Goal: Information Seeking & Learning: Learn about a topic

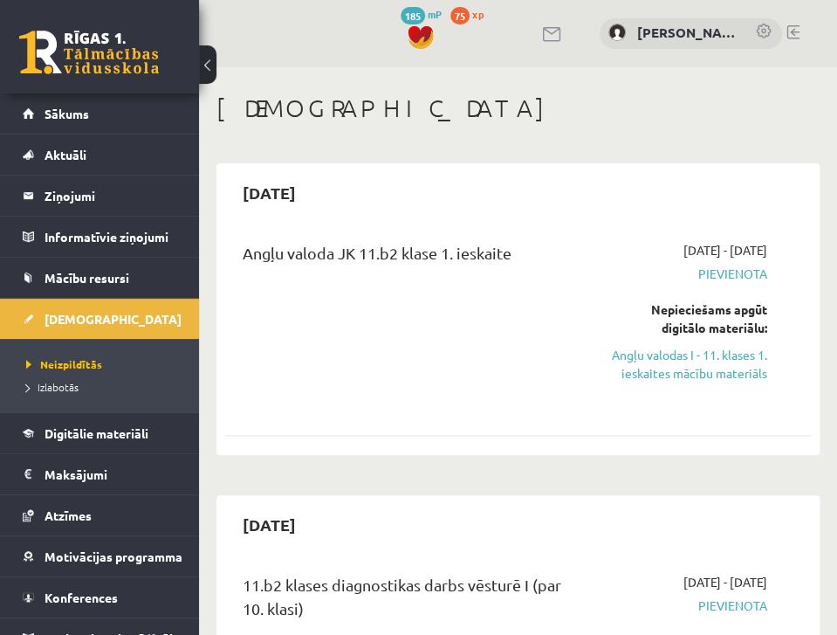
drag, startPoint x: 704, startPoint y: 366, endPoint x: 503, endPoint y: 57, distance: 369.0
click at [704, 366] on link "Angļu valodas I - 11. klases 1. ieskaites mācību materiāls" at bounding box center [688, 364] width 157 height 37
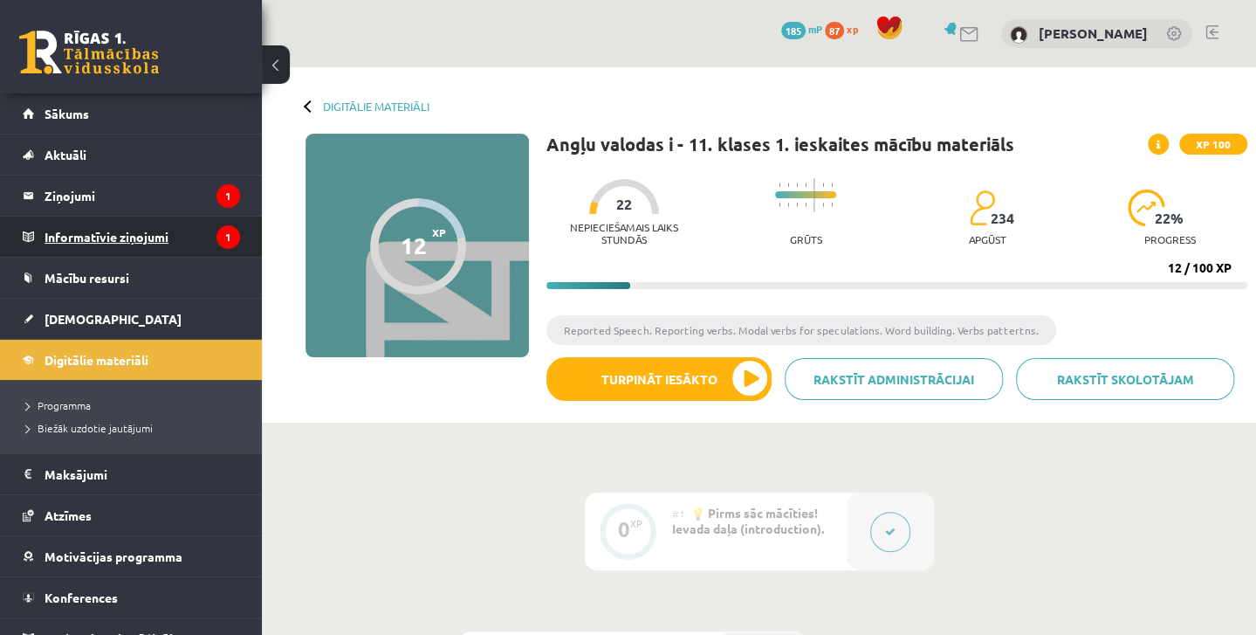
click at [168, 238] on legend "Informatīvie ziņojumi 1" at bounding box center [143, 236] width 196 height 40
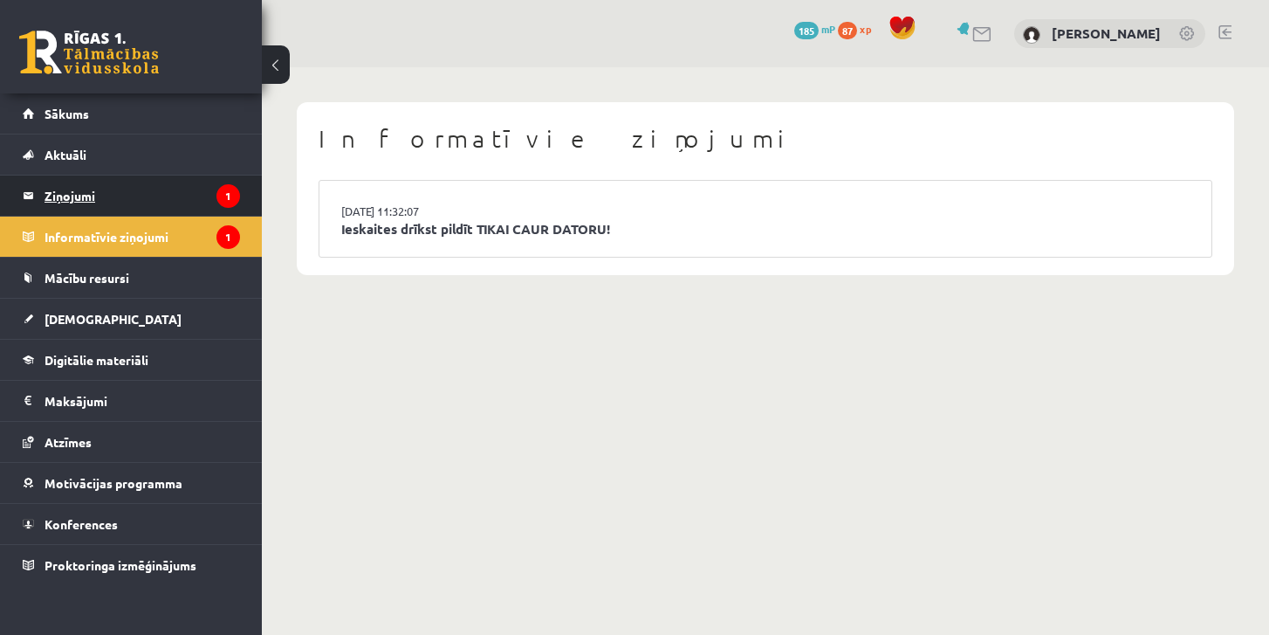
click at [137, 202] on legend "Ziņojumi 1" at bounding box center [143, 195] width 196 height 40
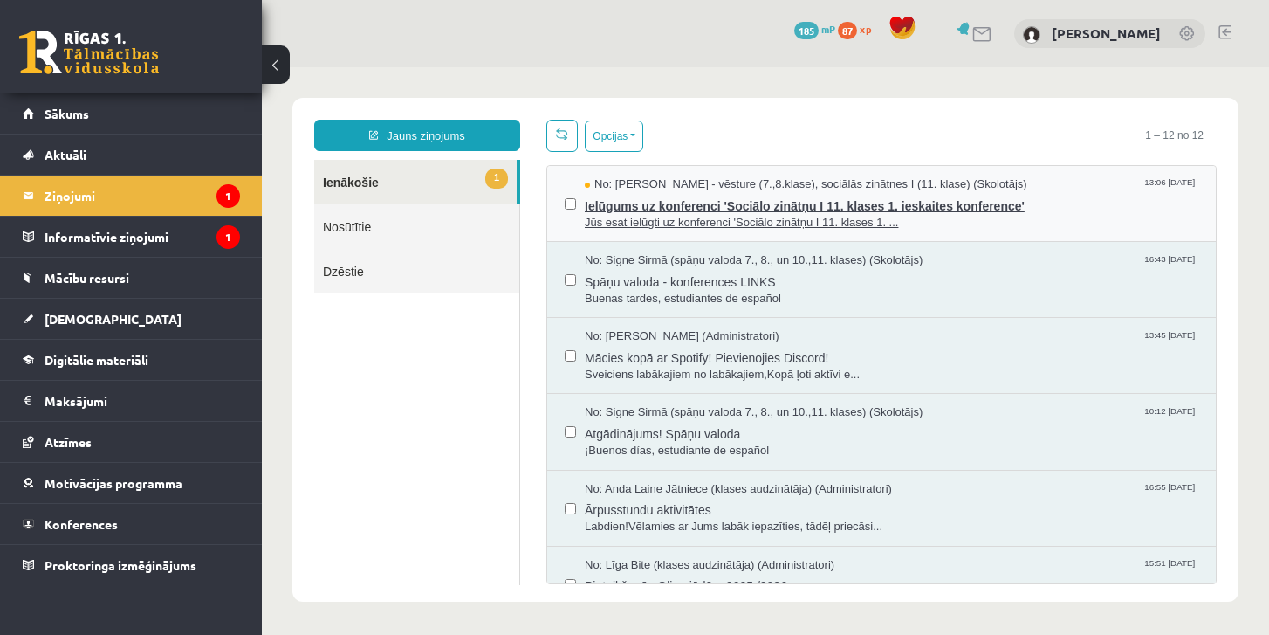
click at [670, 217] on span "Jūs esat ielūgti uz konferenci 'Sociālo zinātņu I 11. klases 1. ..." at bounding box center [892, 223] width 614 height 17
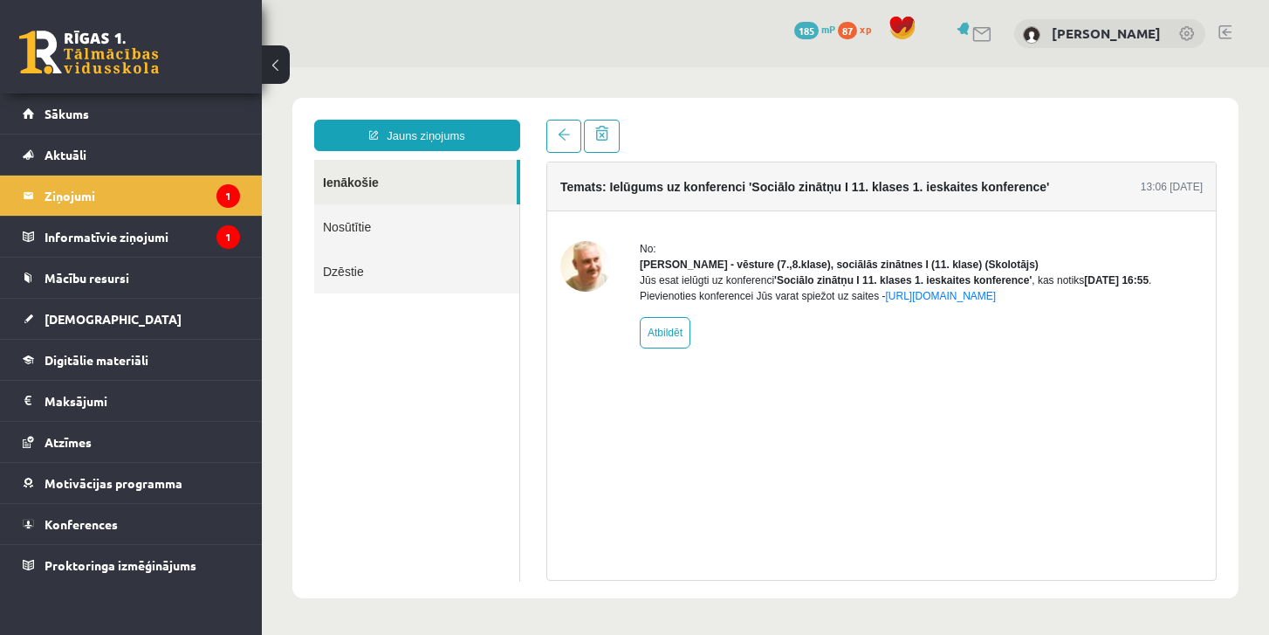
click at [337, 183] on link "Ienākošie" at bounding box center [415, 182] width 203 height 45
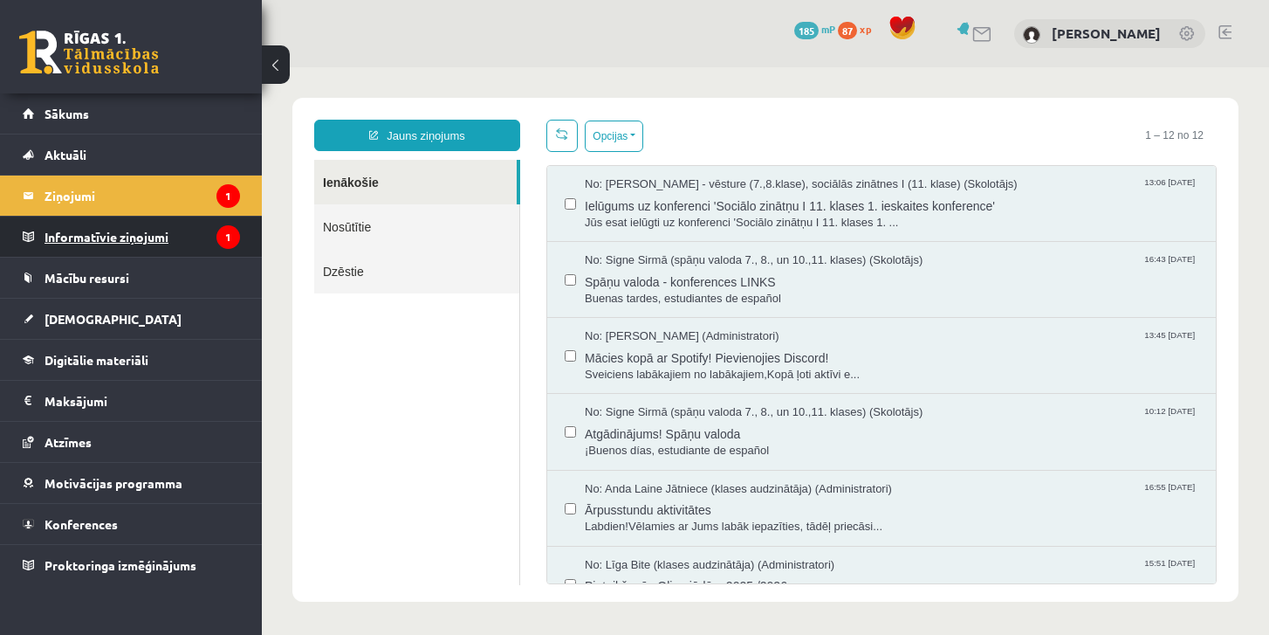
click at [150, 238] on legend "Informatīvie ziņojumi 1" at bounding box center [143, 236] width 196 height 40
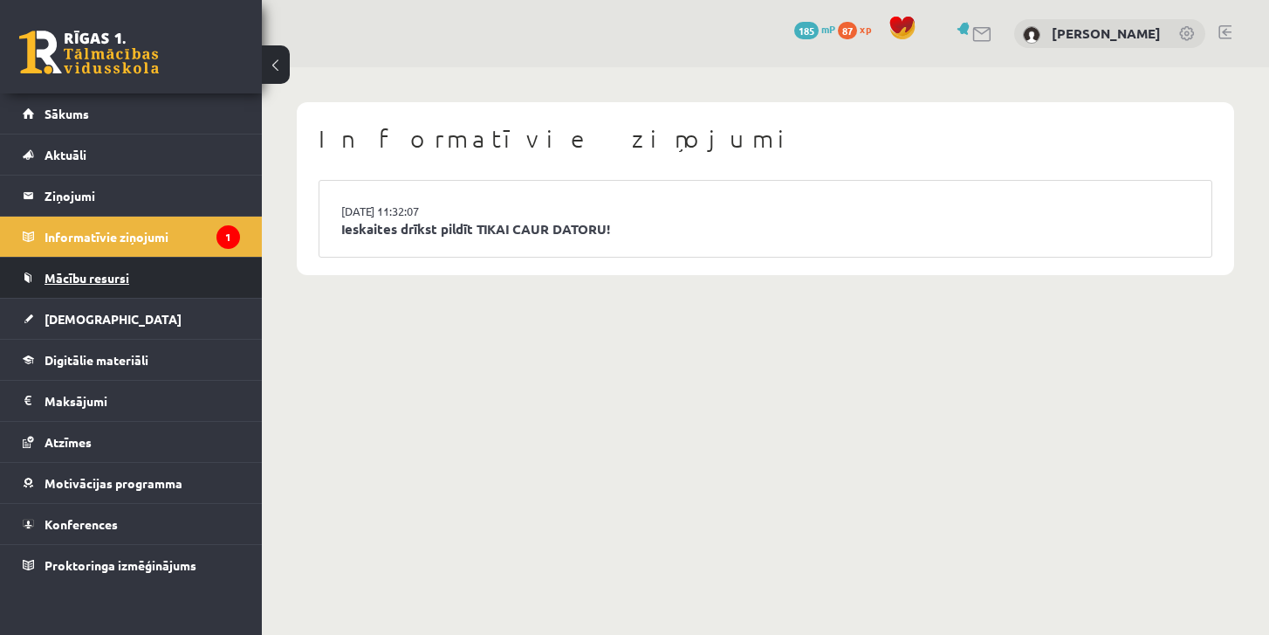
click at [120, 282] on span "Mācību resursi" at bounding box center [87, 278] width 85 height 16
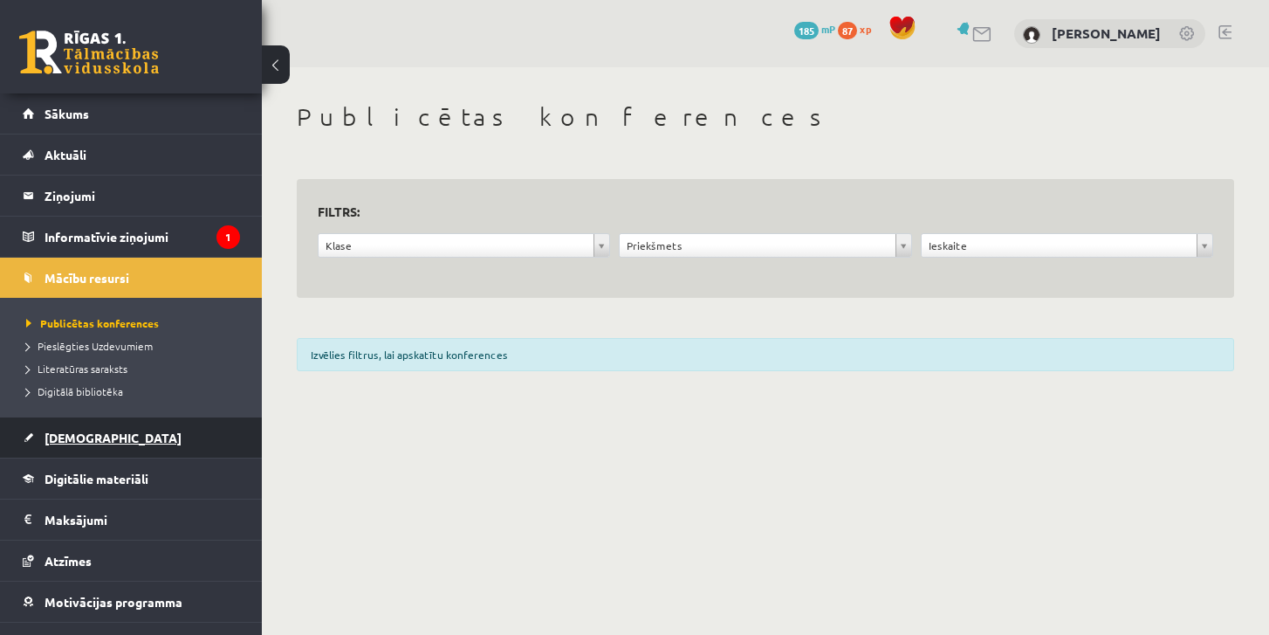
click at [73, 432] on span "[DEMOGRAPHIC_DATA]" at bounding box center [113, 437] width 137 height 16
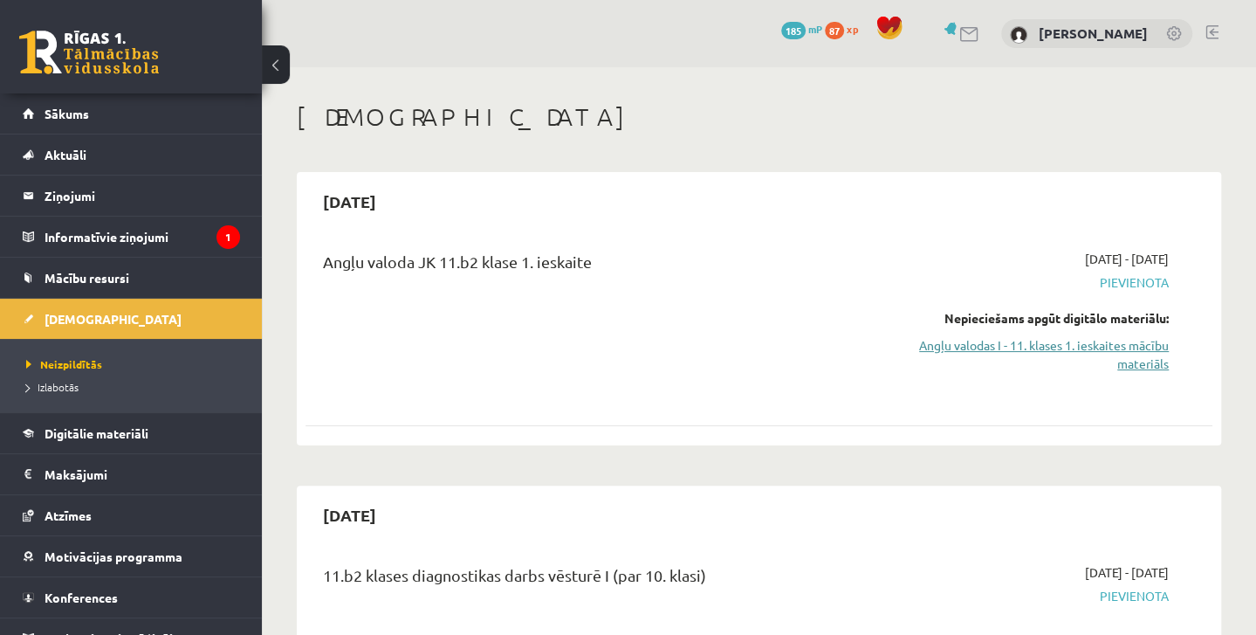
click at [836, 349] on link "Angļu valodas I - 11. klases 1. ieskaites mācību materiāls" at bounding box center [1036, 354] width 265 height 37
click at [836, 340] on link "Angļu valodas I - 11. klases 1. ieskaites mācību materiāls" at bounding box center [1036, 354] width 265 height 37
click at [141, 230] on legend "Informatīvie ziņojumi 1" at bounding box center [143, 236] width 196 height 40
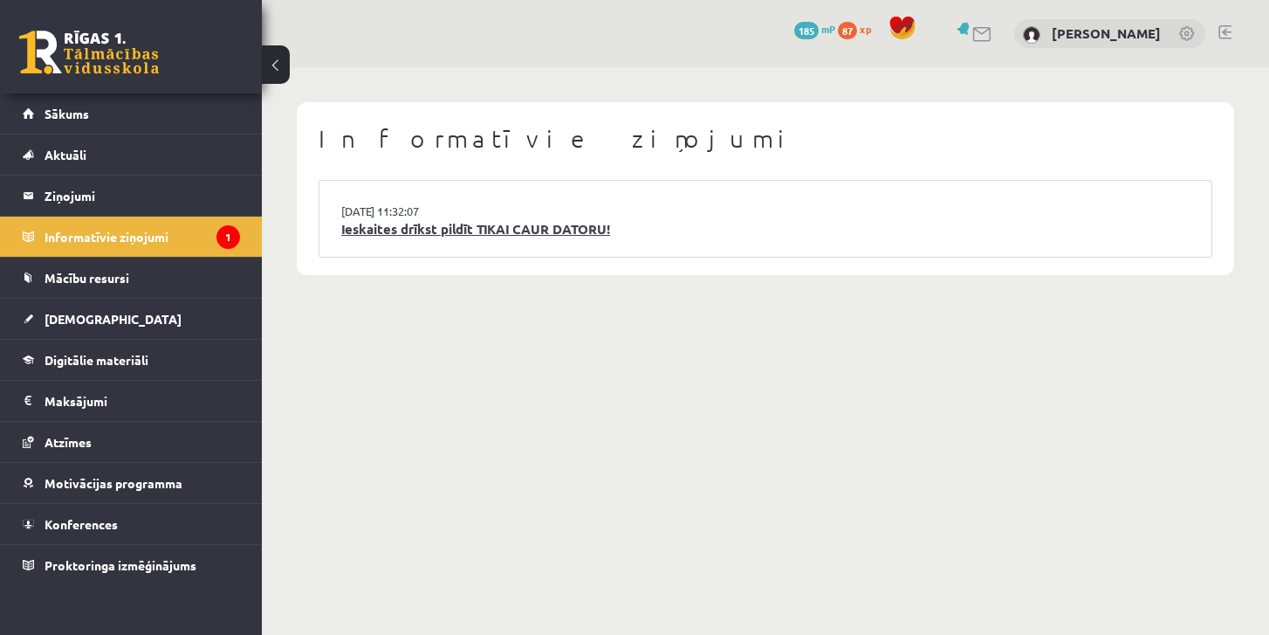
click at [429, 223] on link "Ieskaites drīkst pildīt TIKAI CAUR DATORU!" at bounding box center [765, 229] width 849 height 20
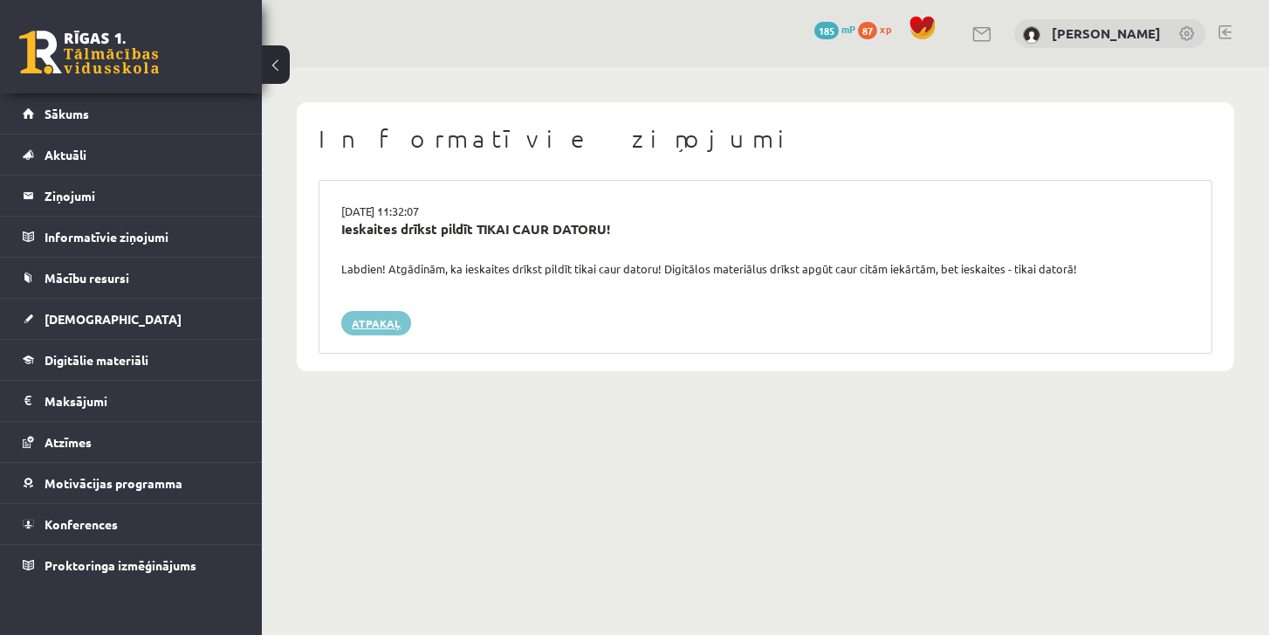
click at [358, 320] on link "Atpakaļ" at bounding box center [376, 323] width 70 height 24
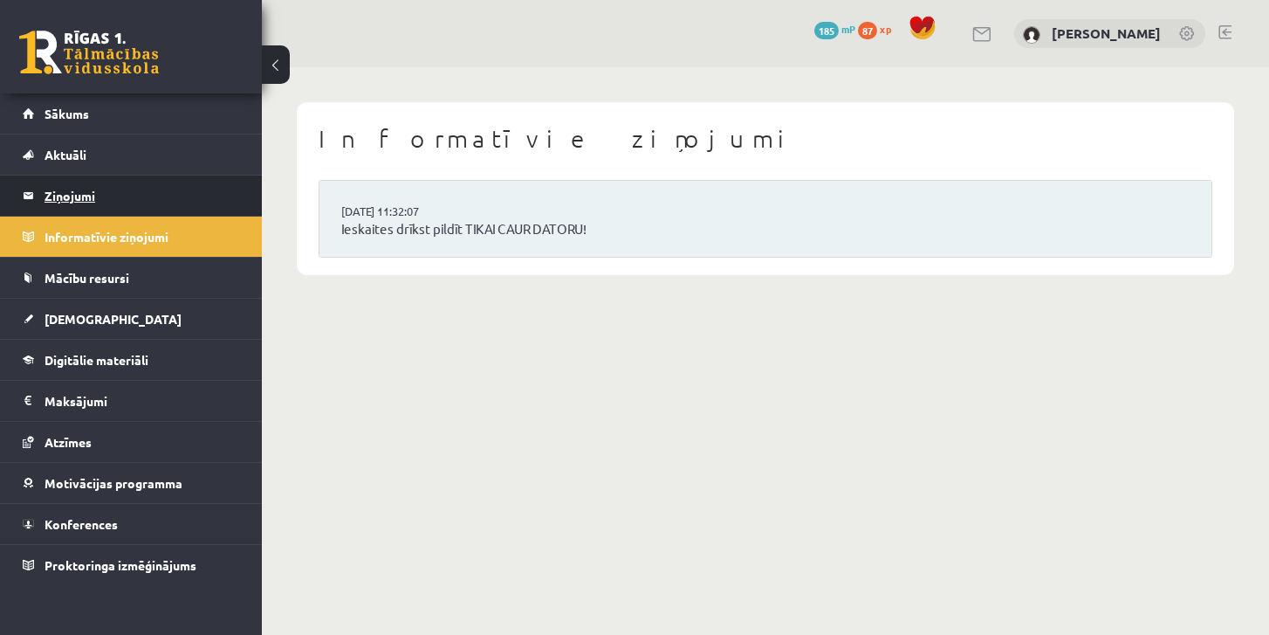
click at [56, 196] on legend "Ziņojumi 0" at bounding box center [143, 195] width 196 height 40
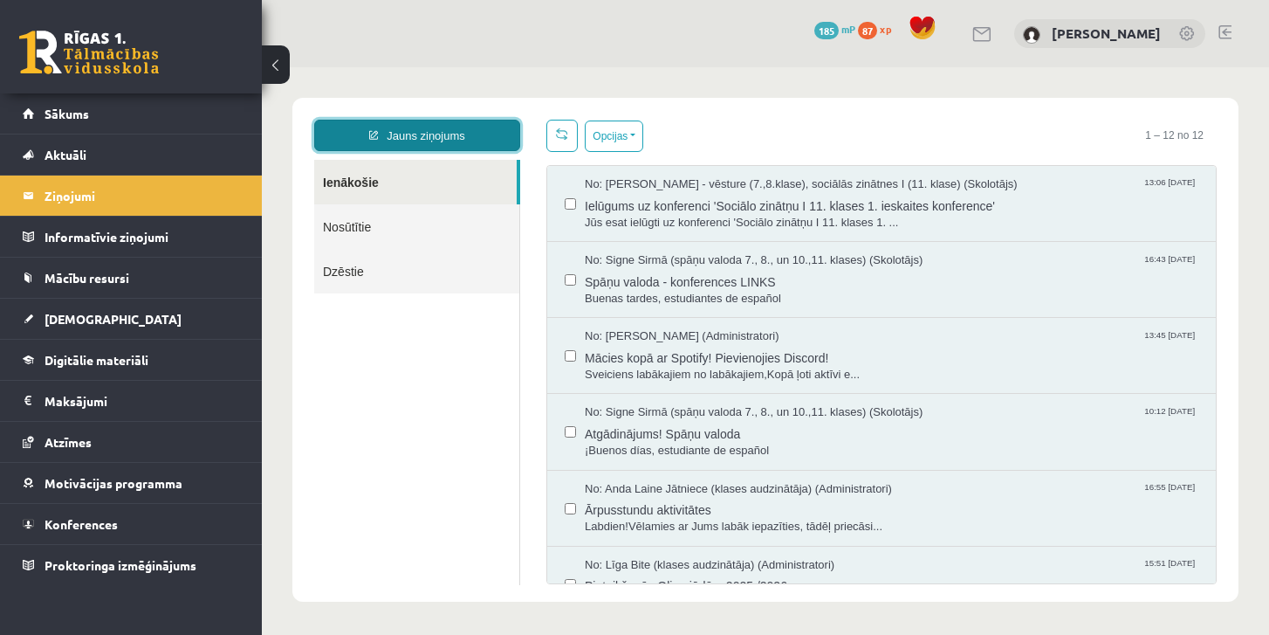
click at [443, 138] on link "Jauns ziņojums" at bounding box center [417, 135] width 206 height 31
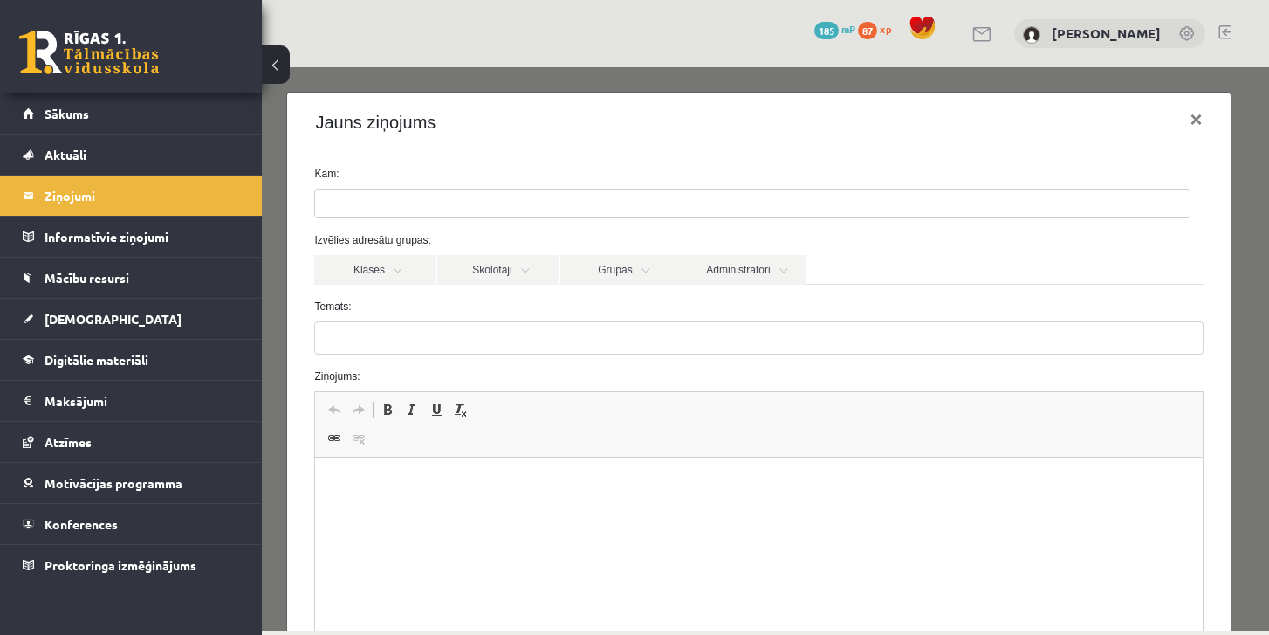
click at [340, 209] on input "search" at bounding box center [345, 203] width 61 height 28
drag, startPoint x: 467, startPoint y: 126, endPoint x: 315, endPoint y: 125, distance: 151.9
click at [468, 126] on div "Jauns ziņojums ×" at bounding box center [758, 122] width 943 height 59
click at [274, 72] on button at bounding box center [276, 64] width 28 height 38
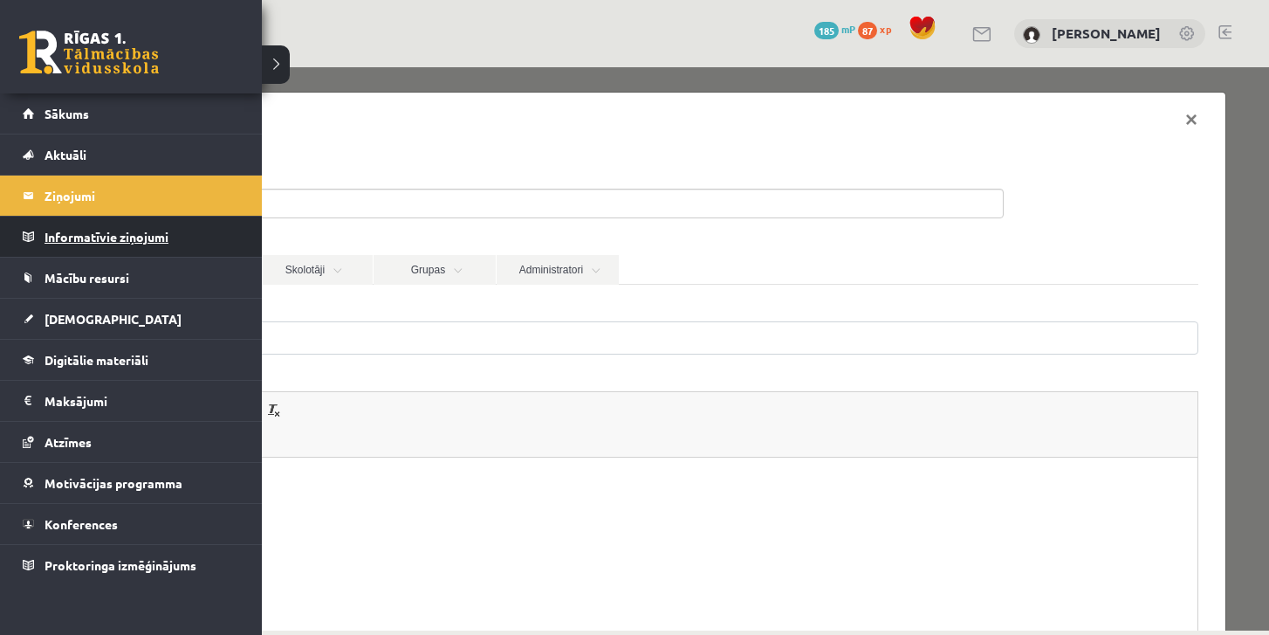
click at [110, 244] on legend "Informatīvie ziņojumi 0" at bounding box center [143, 236] width 196 height 40
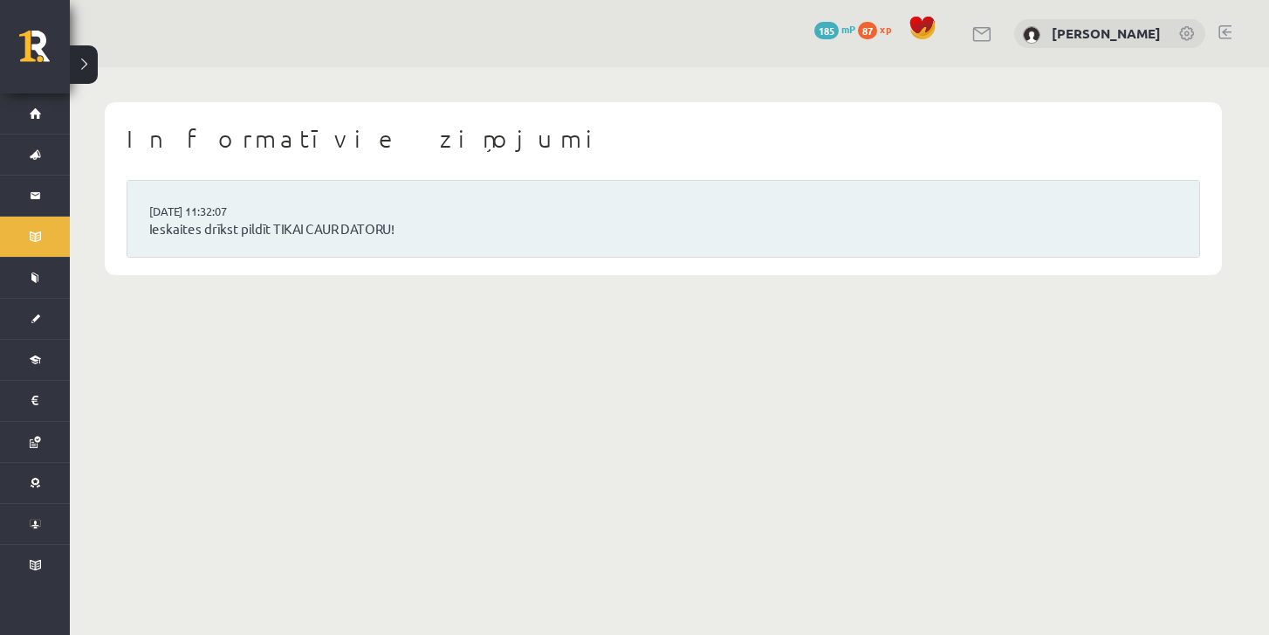
click at [86, 60] on button at bounding box center [84, 64] width 28 height 38
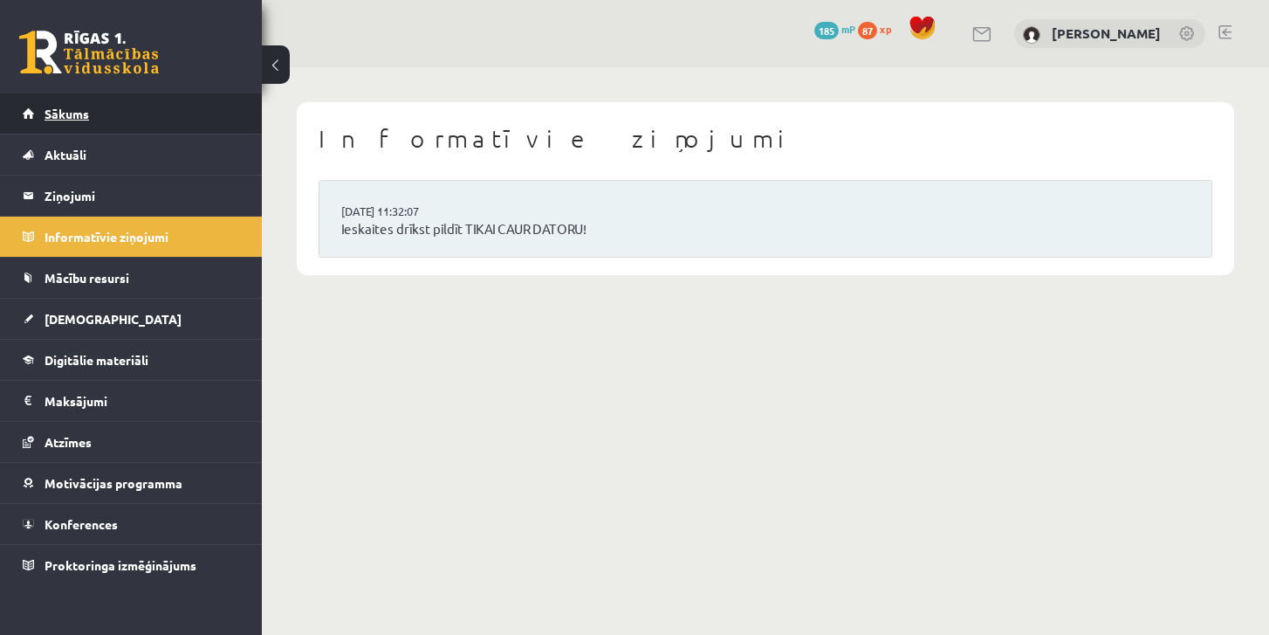
click at [86, 111] on span "Sākums" at bounding box center [67, 114] width 45 height 16
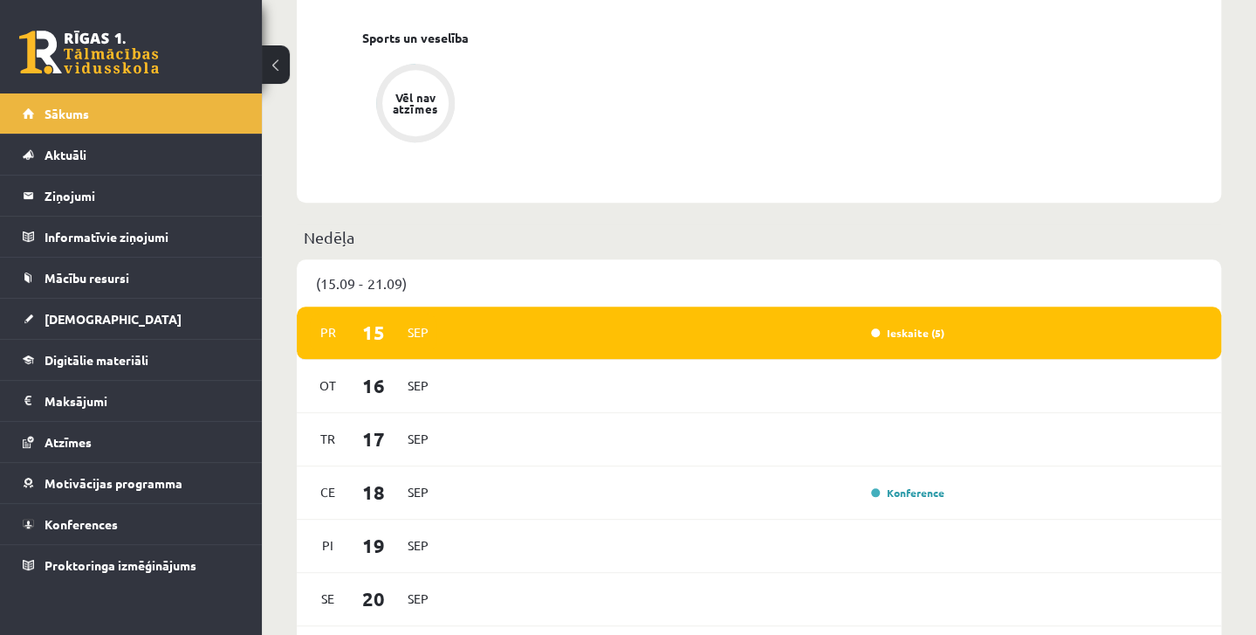
scroll to position [873, 0]
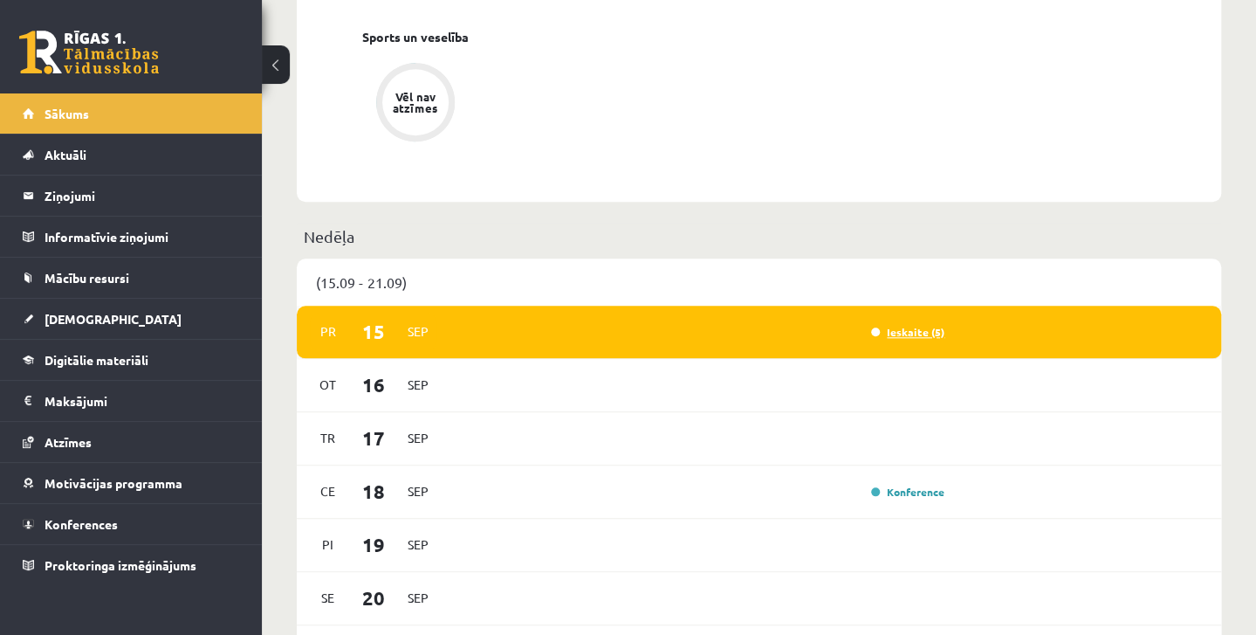
click at [924, 334] on link "Ieskaite (5)" at bounding box center [907, 332] width 73 height 14
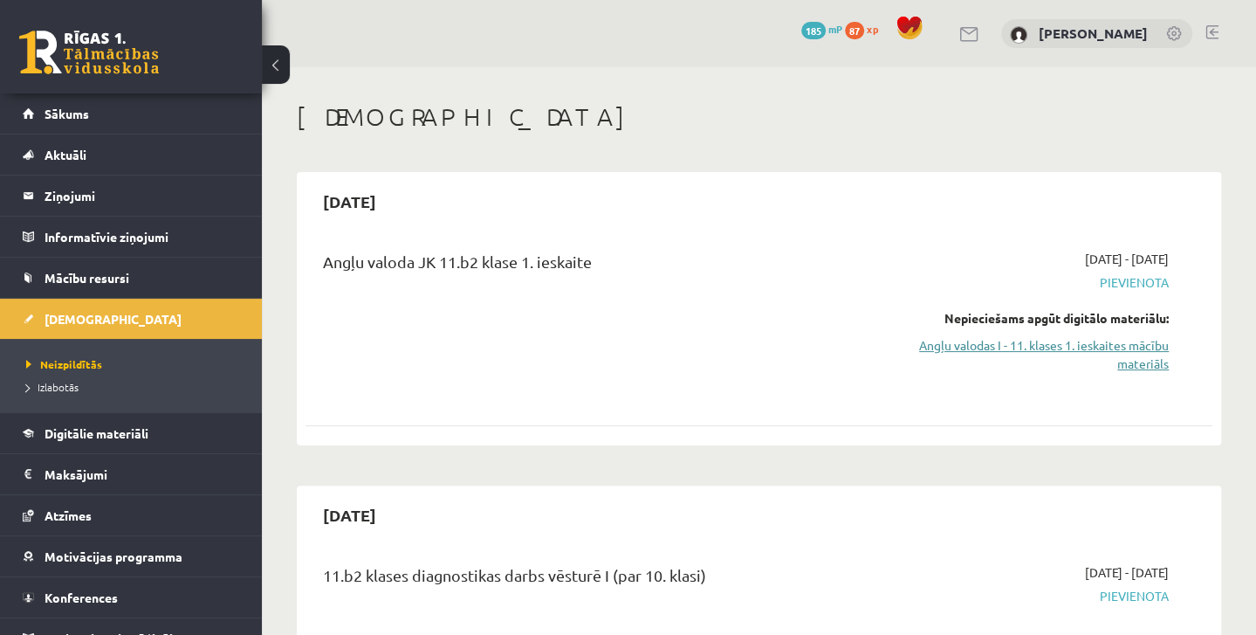
click at [1011, 354] on link "Angļu valodas I - 11. klases 1. ieskaites mācību materiāls" at bounding box center [1036, 354] width 265 height 37
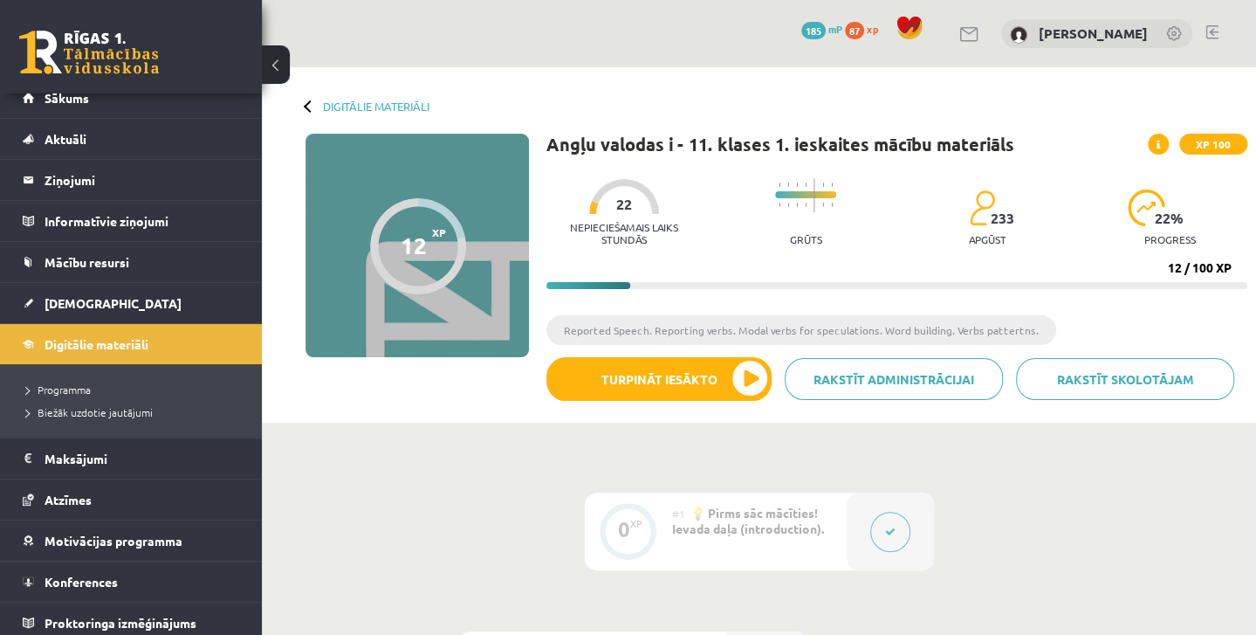
scroll to position [19, 0]
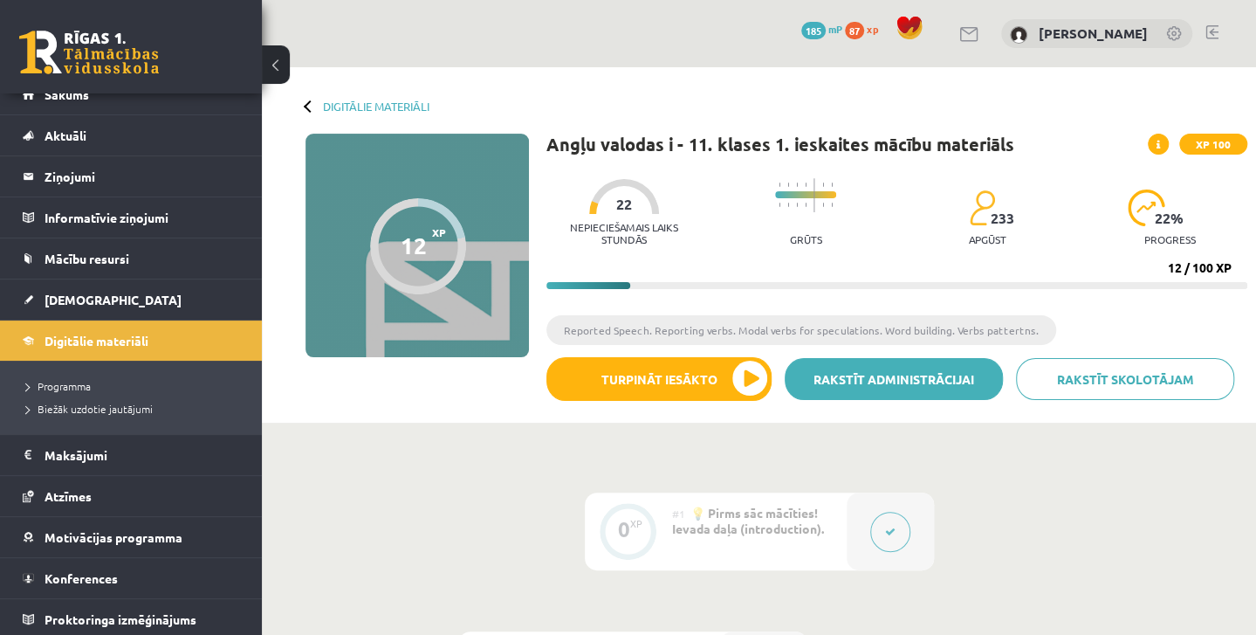
click at [976, 373] on link "Rakstīt administrācijai" at bounding box center [894, 379] width 218 height 42
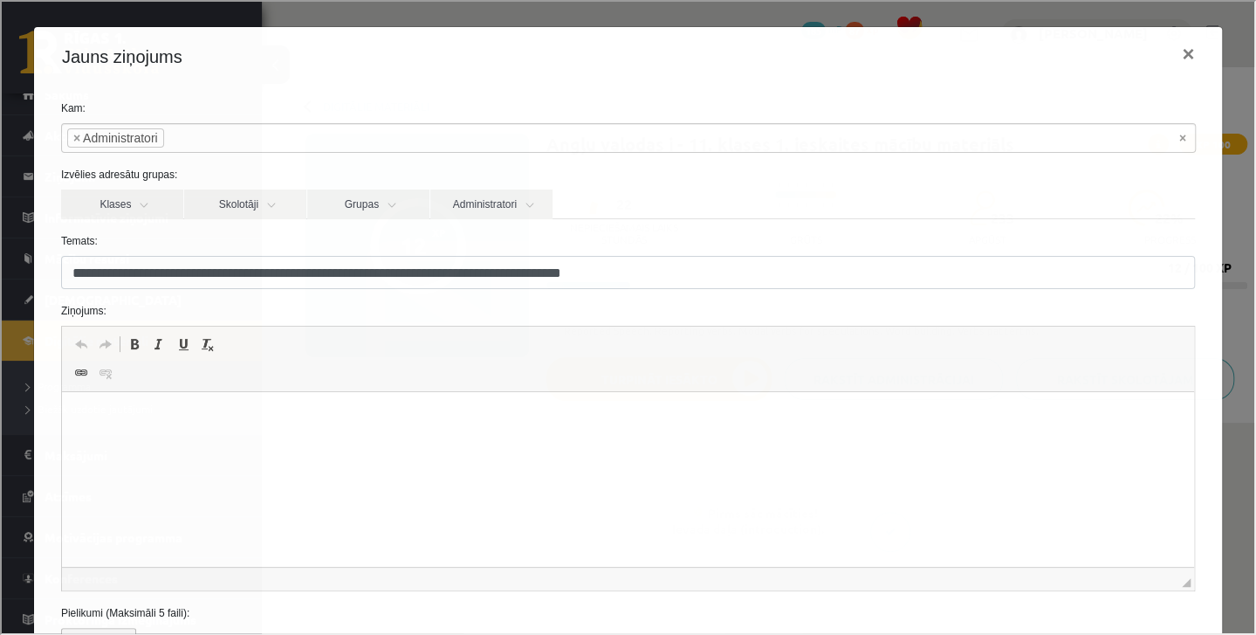
scroll to position [0, 0]
click at [137, 209] on link "Klases" at bounding box center [120, 203] width 122 height 30
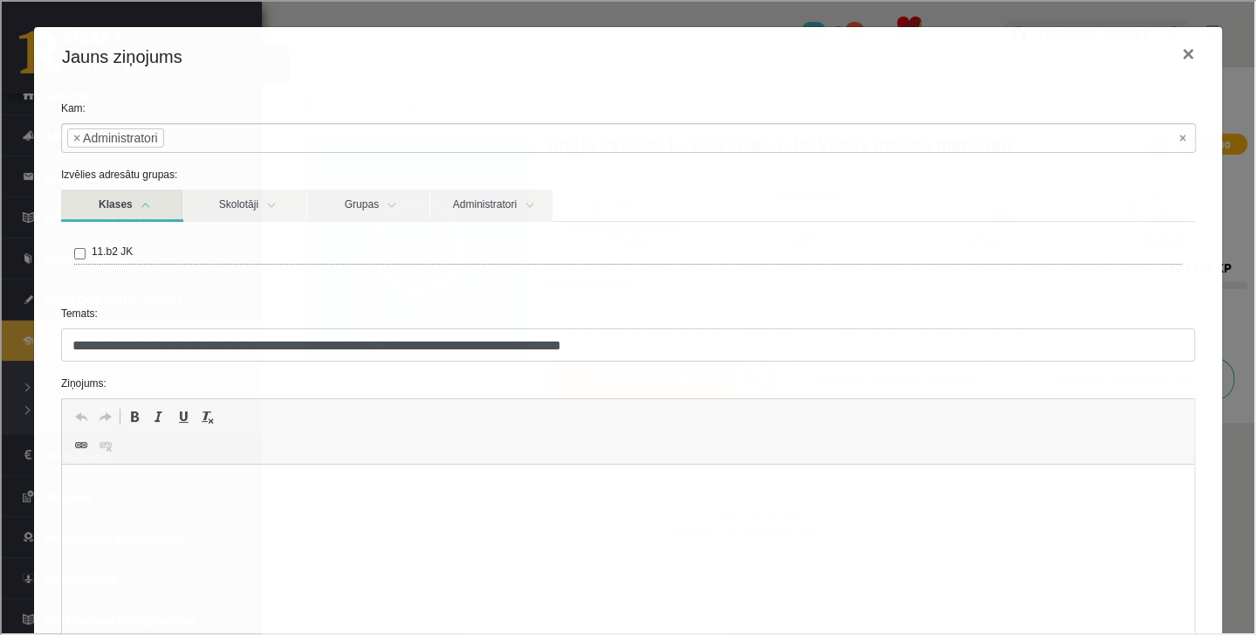
click at [87, 251] on div "11.b2 JK" at bounding box center [626, 252] width 1108 height 21
click at [241, 207] on link "Skolotāji" at bounding box center [243, 204] width 122 height 32
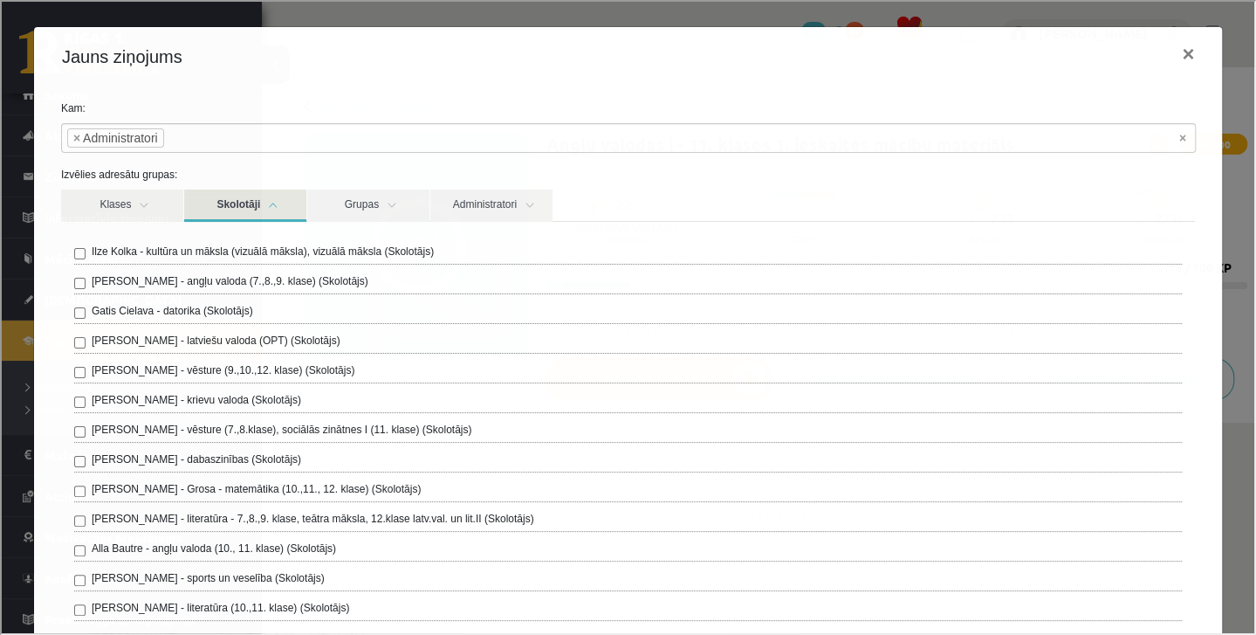
click at [263, 209] on link "Skolotāji" at bounding box center [243, 204] width 122 height 32
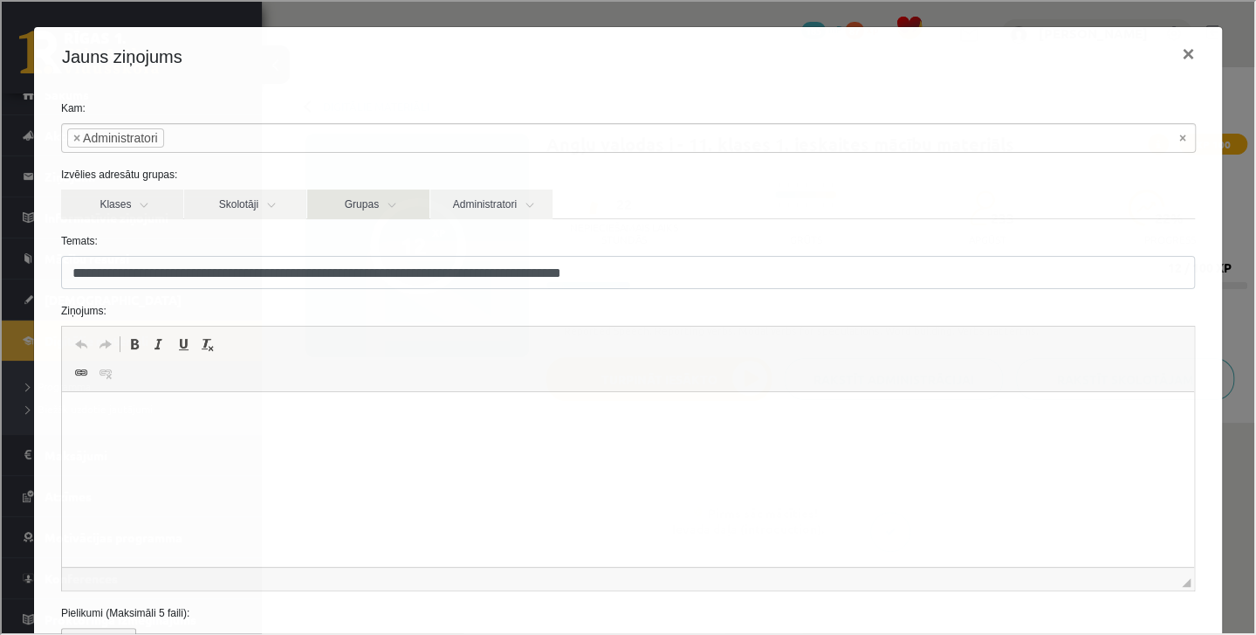
click at [359, 205] on link "Grupas" at bounding box center [367, 203] width 122 height 30
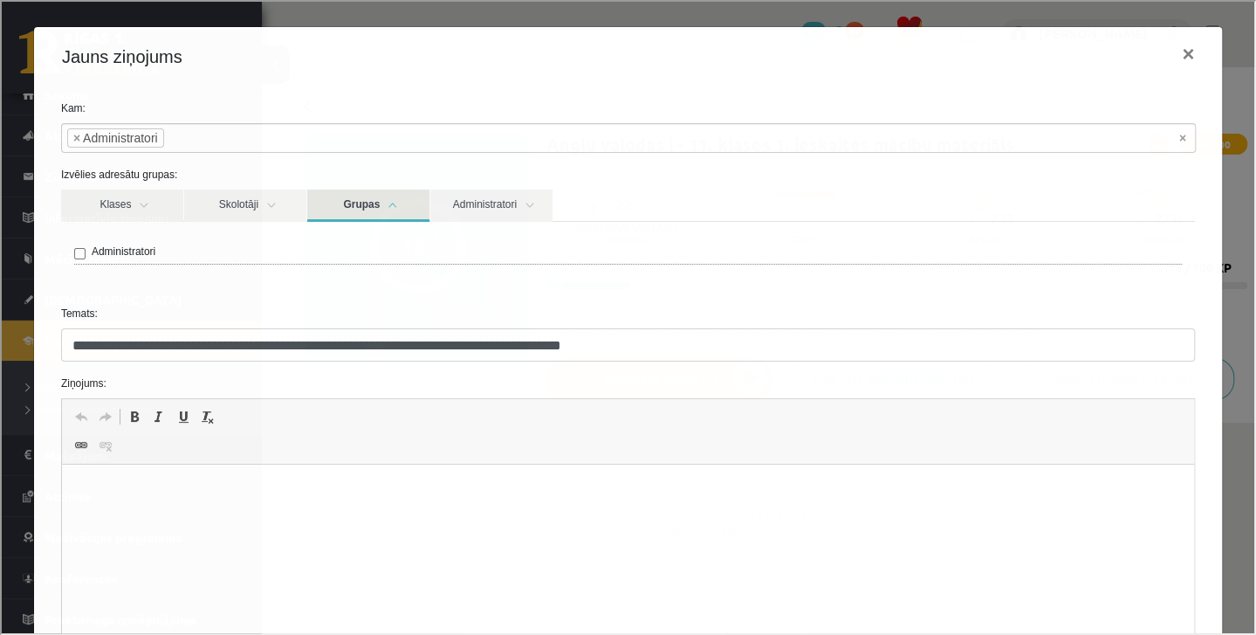
click at [359, 205] on link "Grupas" at bounding box center [367, 204] width 122 height 32
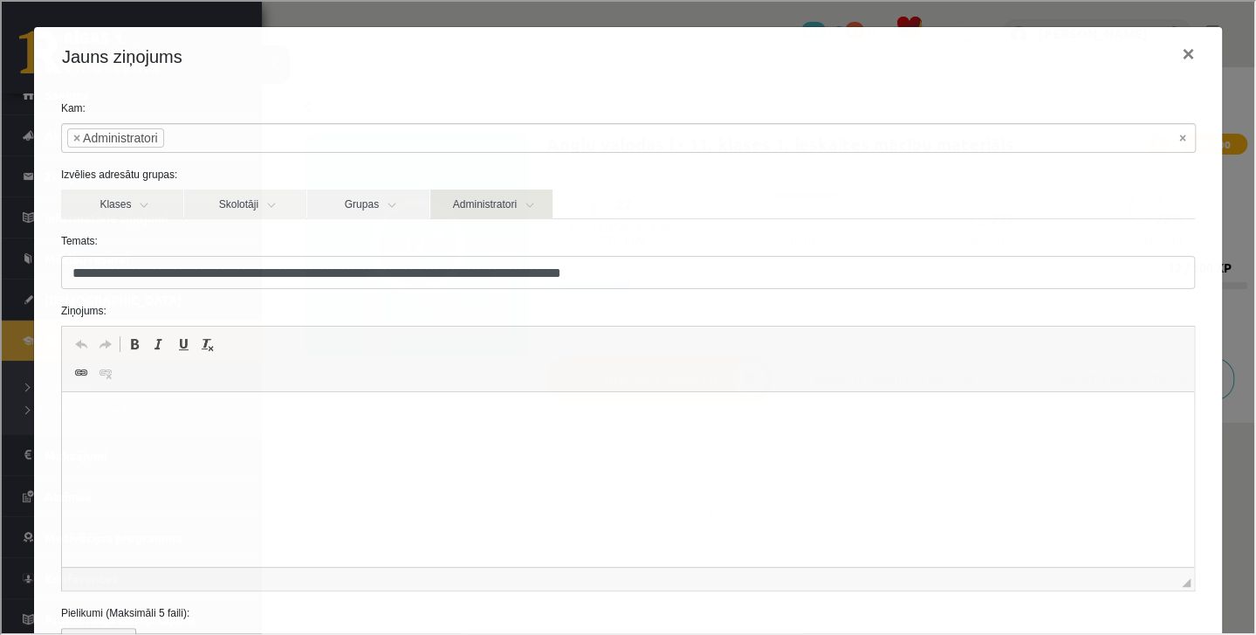
click at [459, 202] on link "Administratori" at bounding box center [490, 203] width 122 height 30
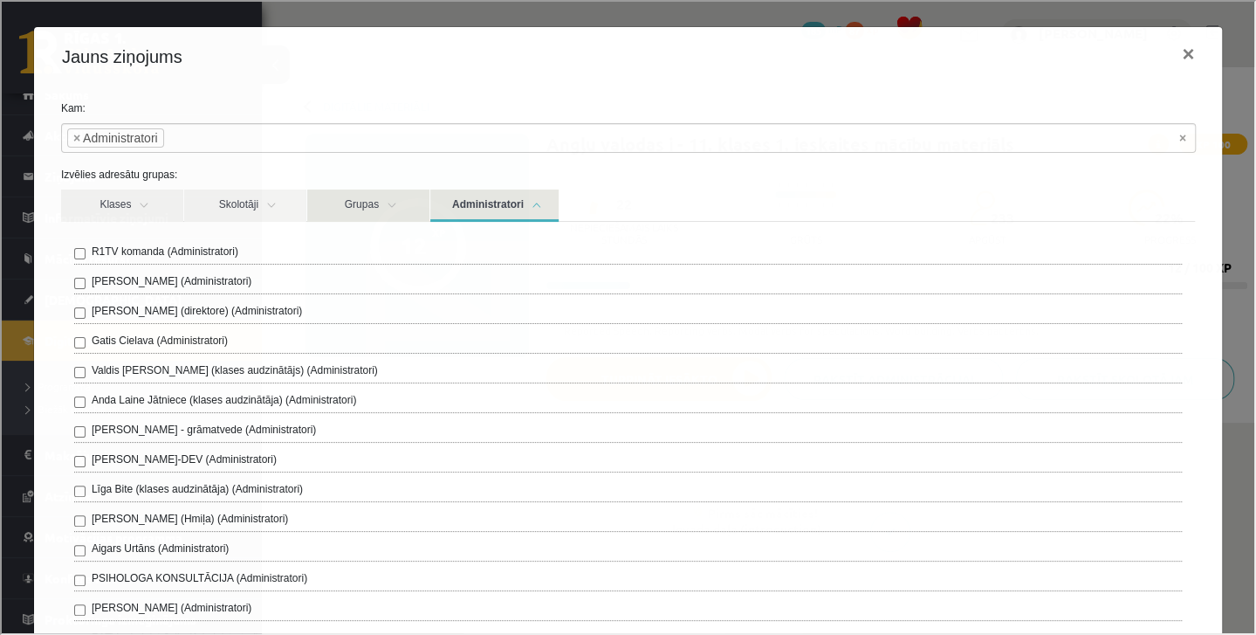
click at [348, 210] on link "Grupas" at bounding box center [367, 204] width 122 height 32
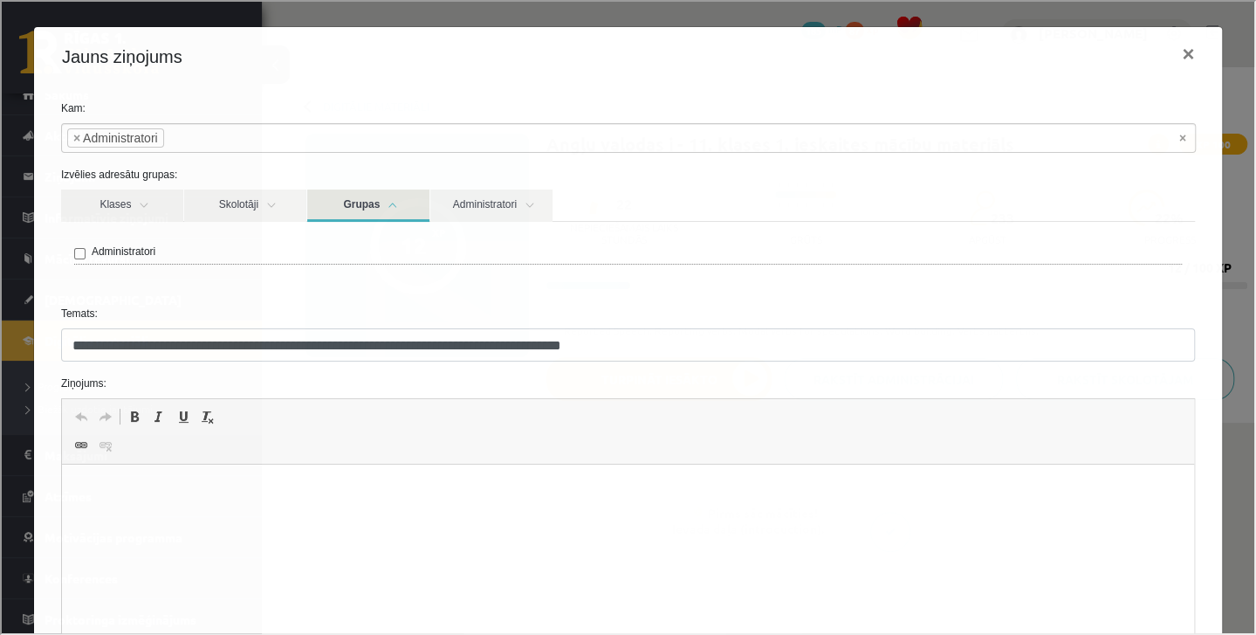
click at [368, 495] on p "Editor, wiswyg-editor-47024891414200-1757937519-185" at bounding box center [627, 491] width 1097 height 18
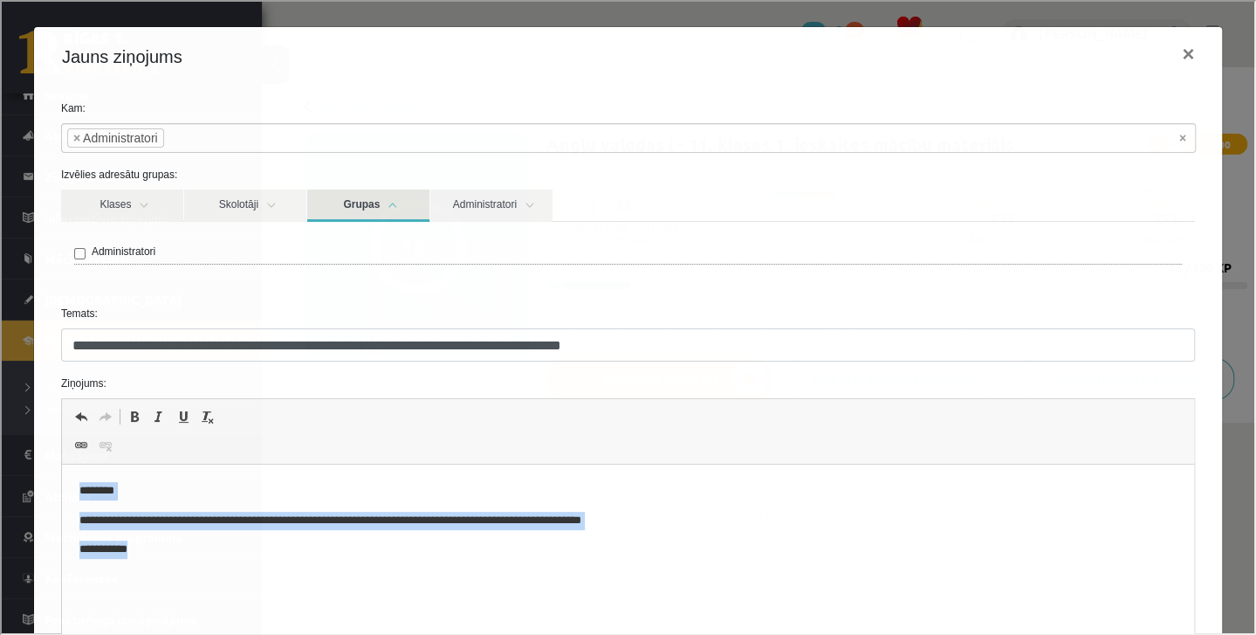
drag, startPoint x: 160, startPoint y: 551, endPoint x: 74, endPoint y: 491, distance: 104.6
click at [74, 491] on html "**********" at bounding box center [627, 520] width 1132 height 112
copy body "**********"
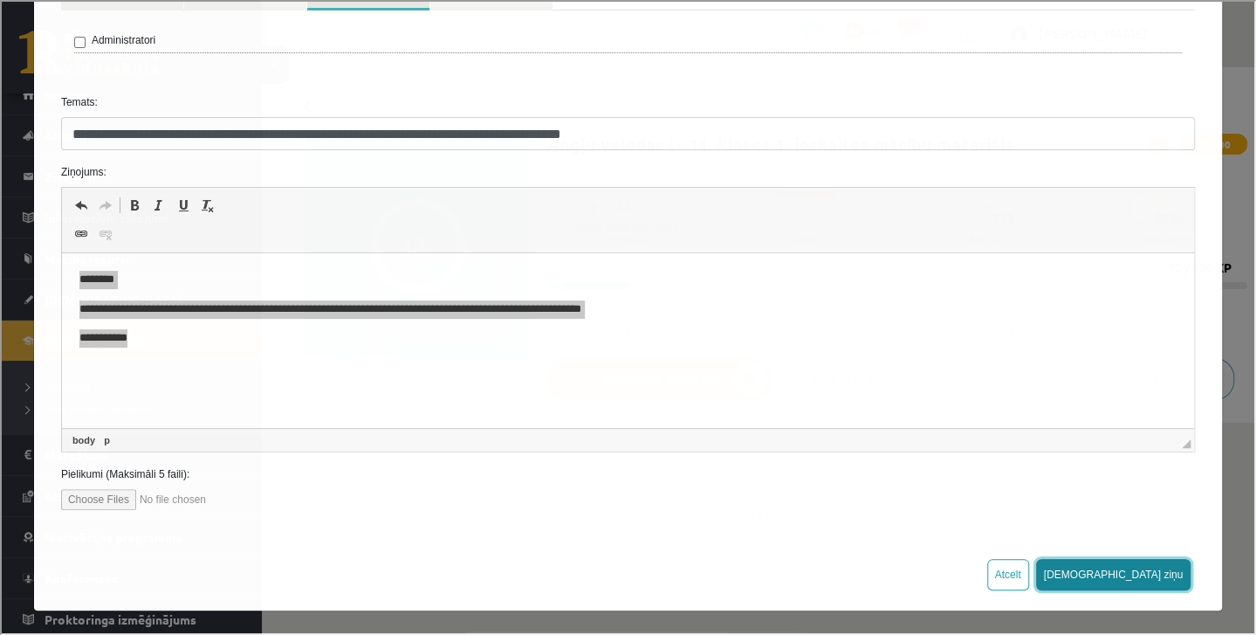
click at [1138, 574] on button "[DEMOGRAPHIC_DATA] ziņu" at bounding box center [1111, 572] width 155 height 31
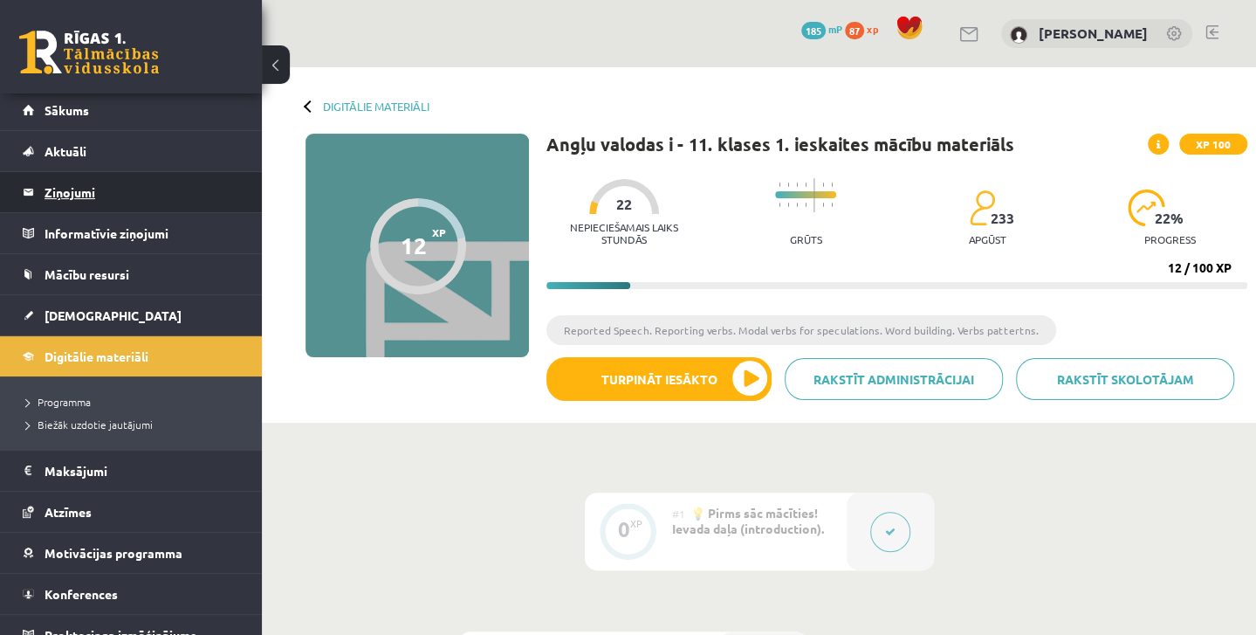
scroll to position [0, 0]
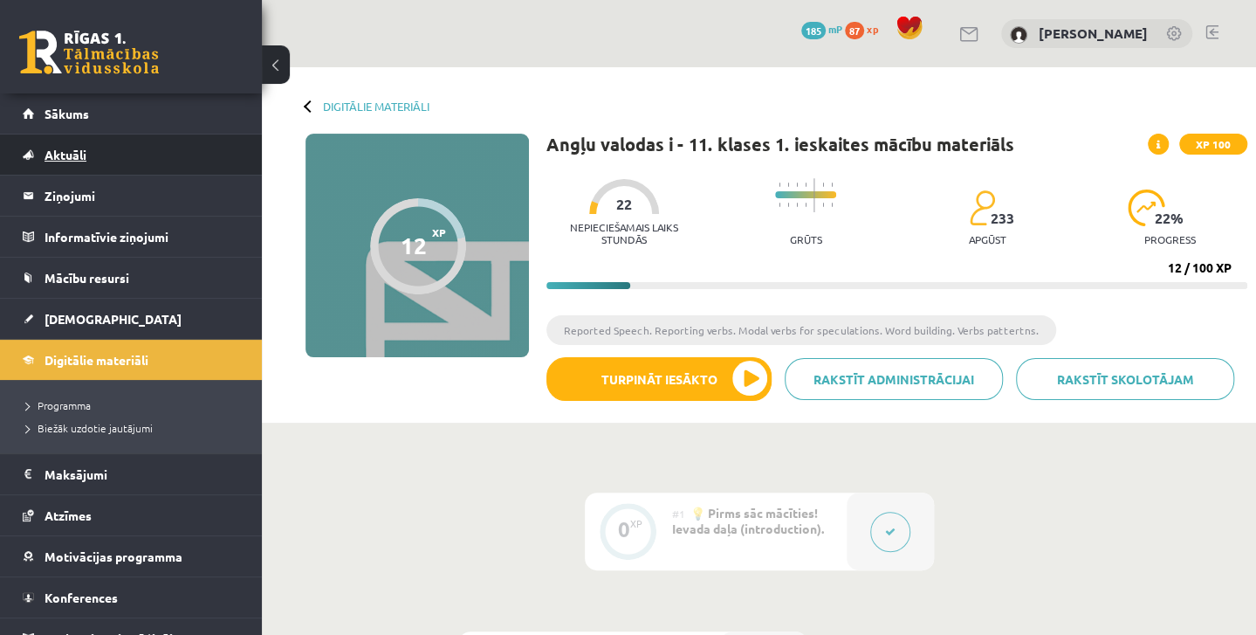
click at [89, 156] on link "Aktuāli" at bounding box center [131, 154] width 217 height 40
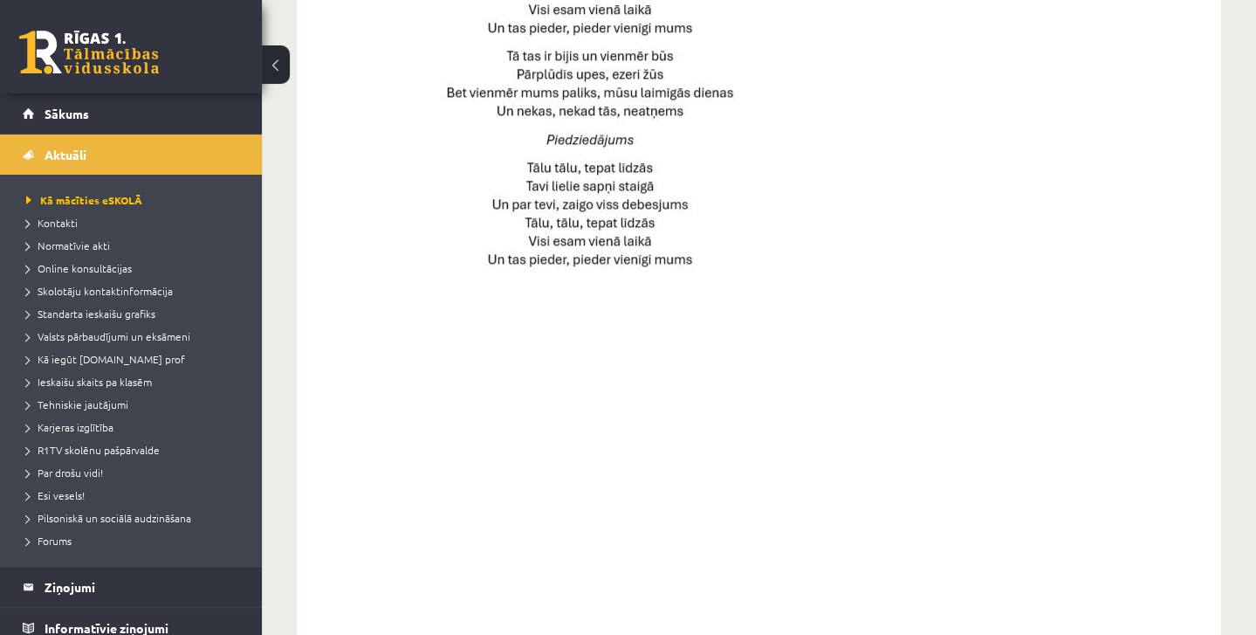
scroll to position [1266, 0]
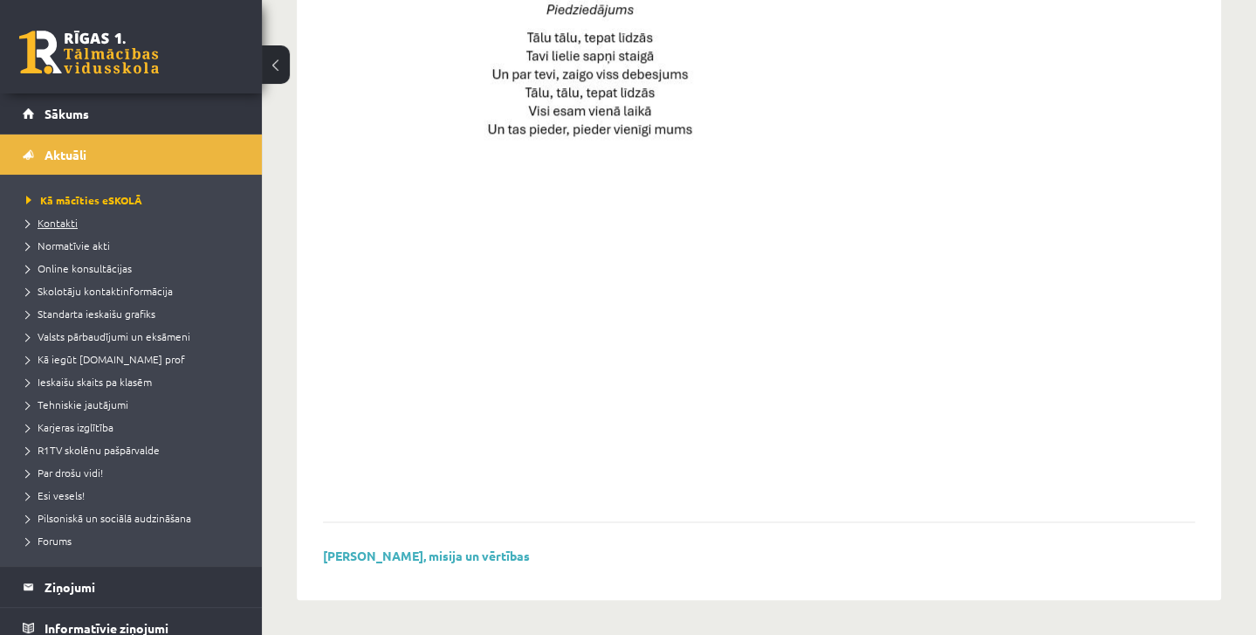
click at [54, 224] on span "Kontakti" at bounding box center [52, 223] width 52 height 14
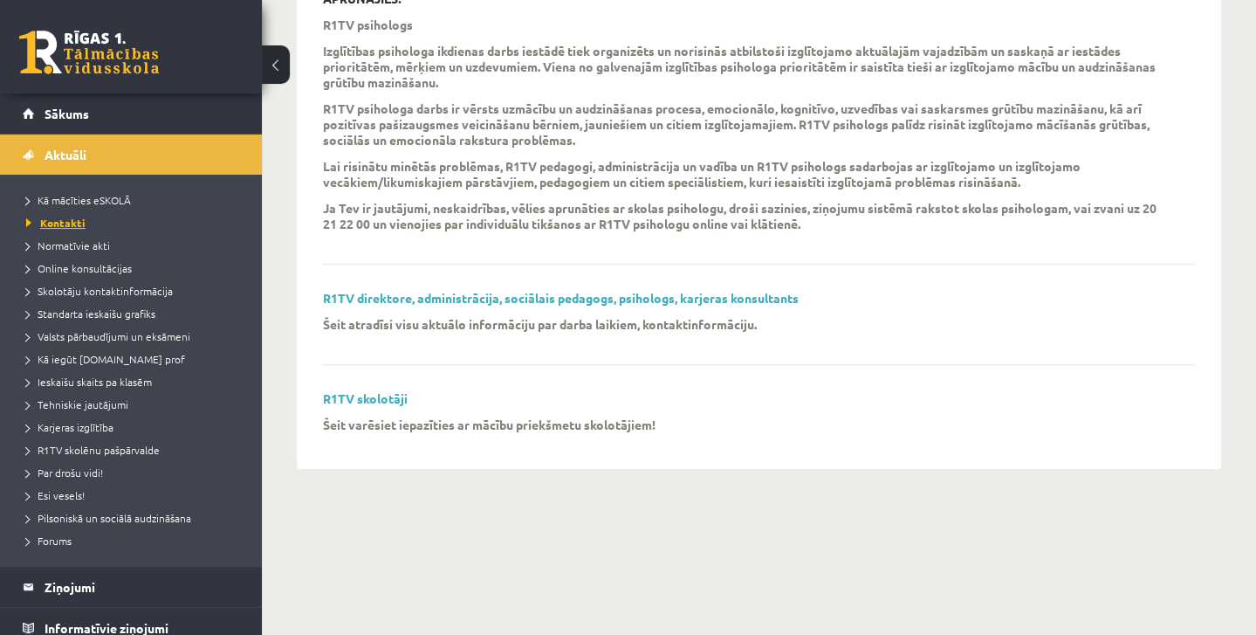
scroll to position [493, 0]
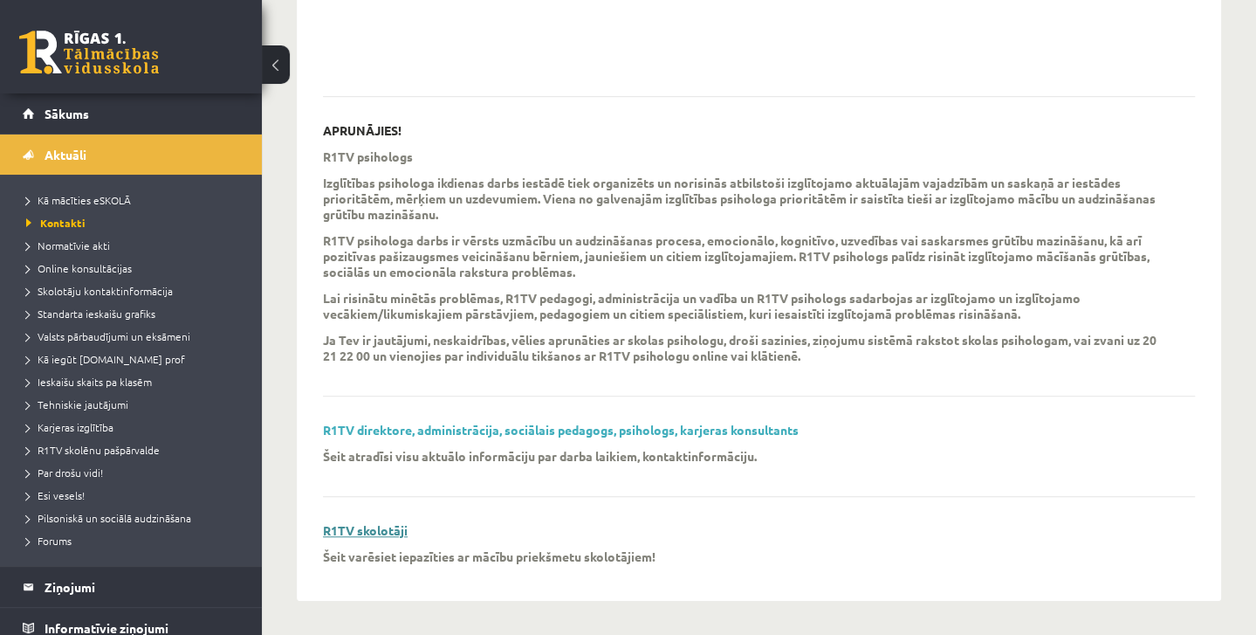
click at [380, 533] on link "R1TV skolotāji" at bounding box center [365, 530] width 85 height 16
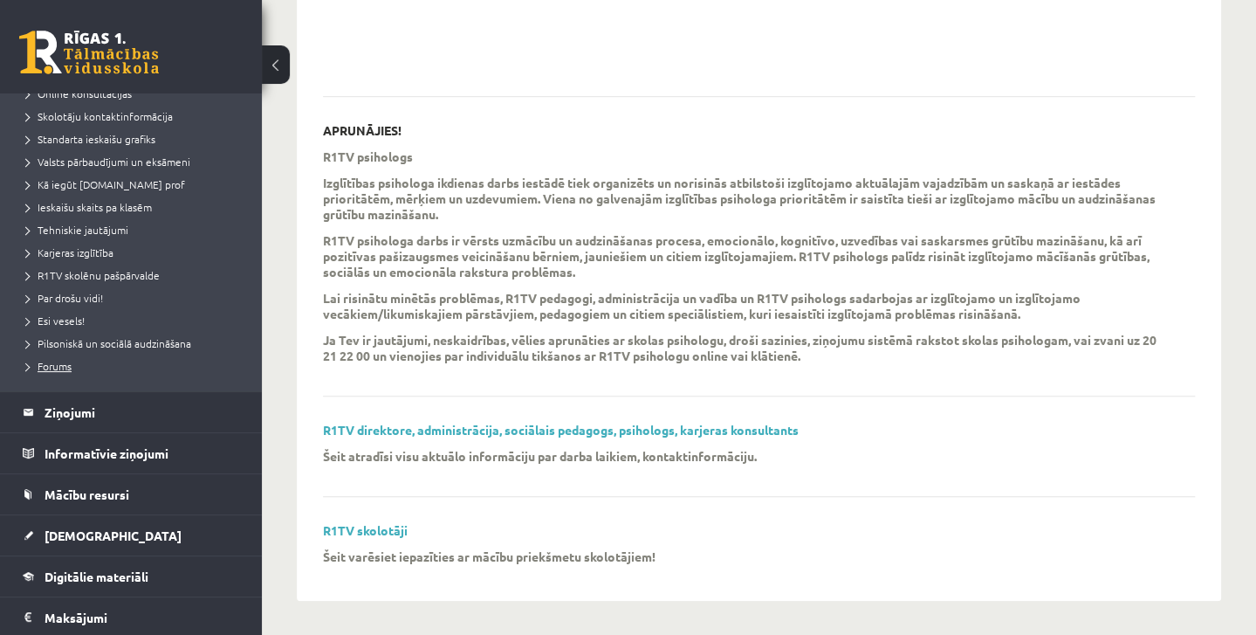
click at [59, 365] on span "Forums" at bounding box center [48, 366] width 45 height 14
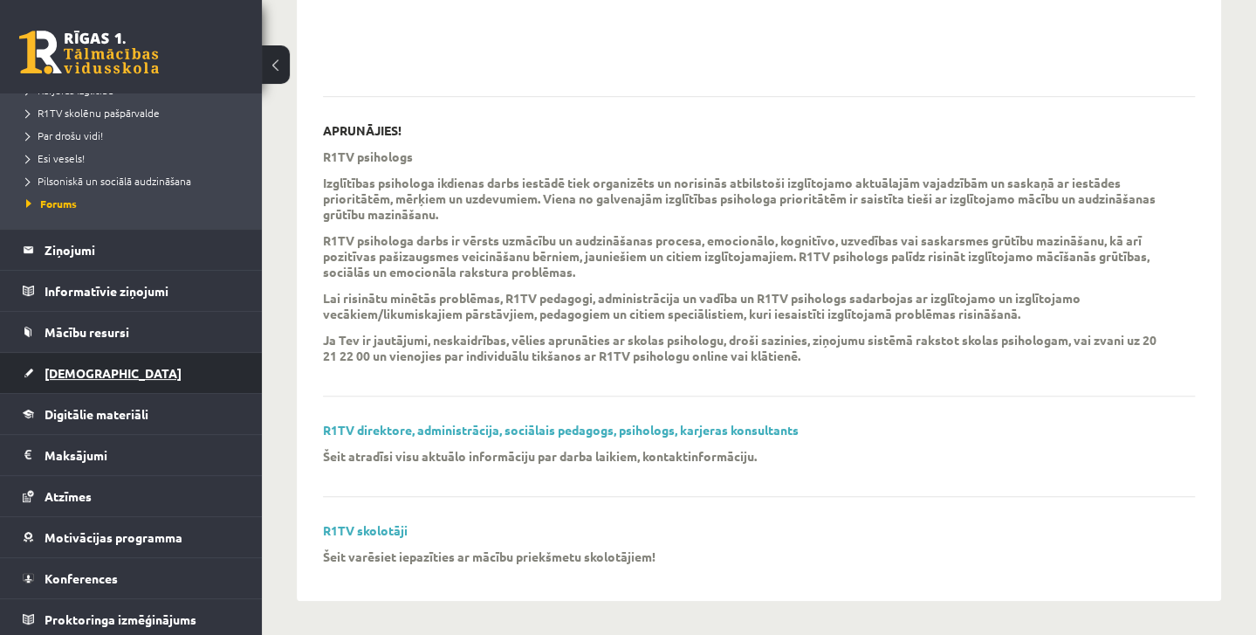
click at [86, 377] on span "[DEMOGRAPHIC_DATA]" at bounding box center [113, 373] width 137 height 16
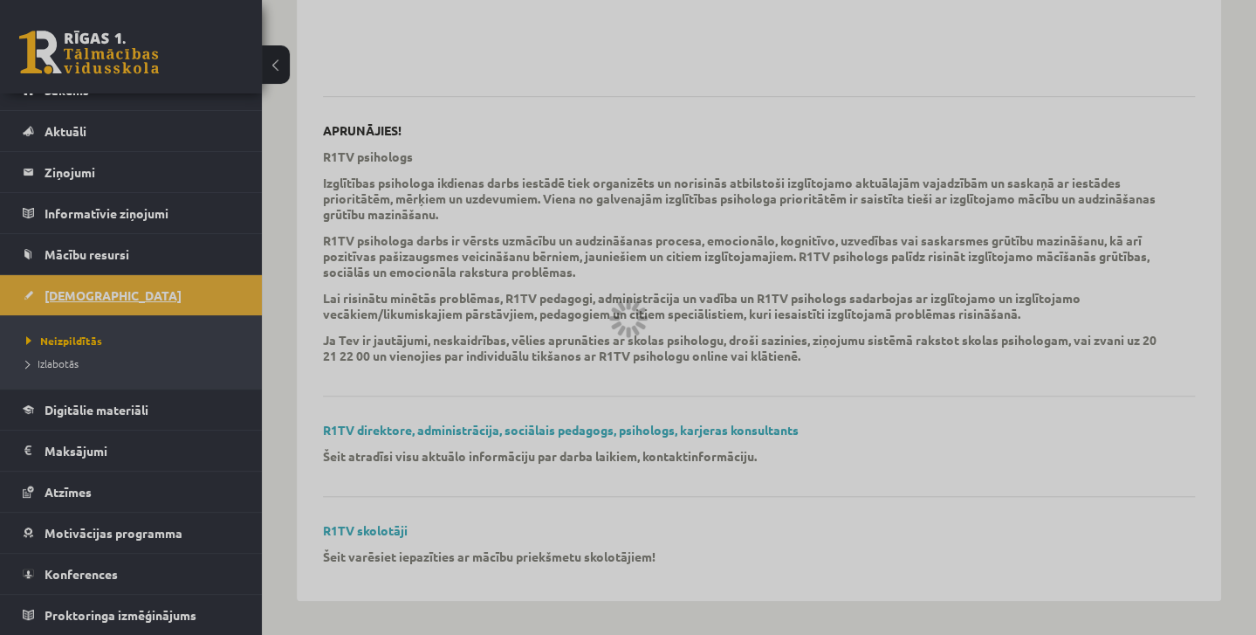
scroll to position [19, 0]
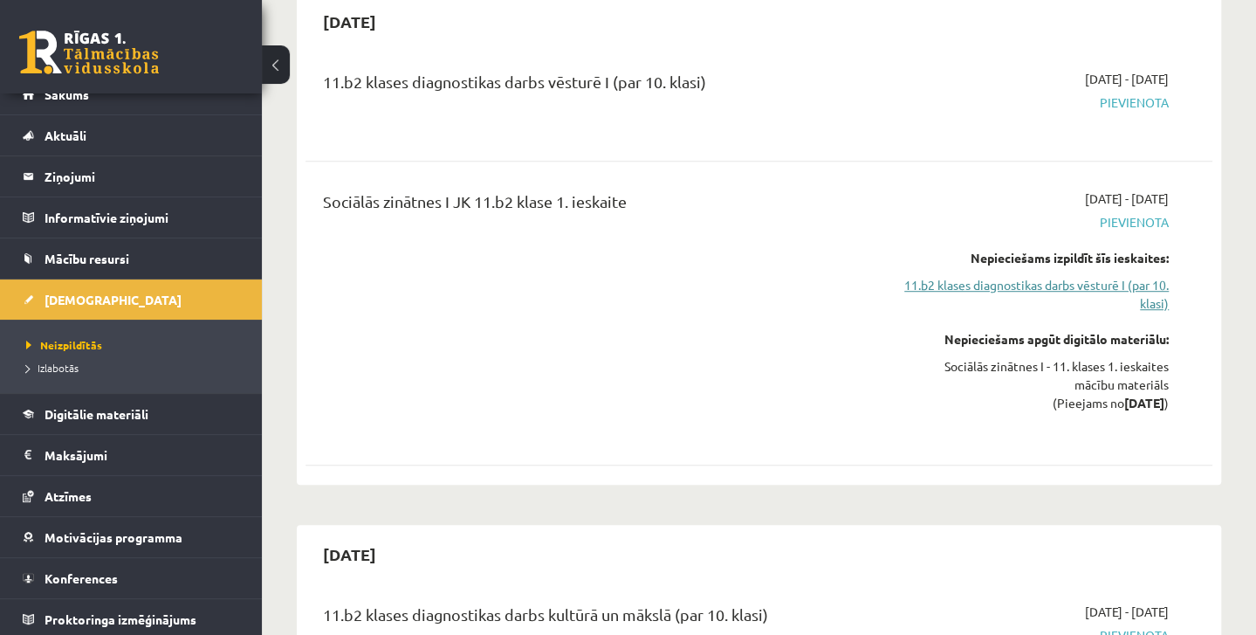
click at [1058, 280] on link "11.b2 klases diagnostikas darbs vēsturē I (par 10. klasi)" at bounding box center [1036, 294] width 265 height 37
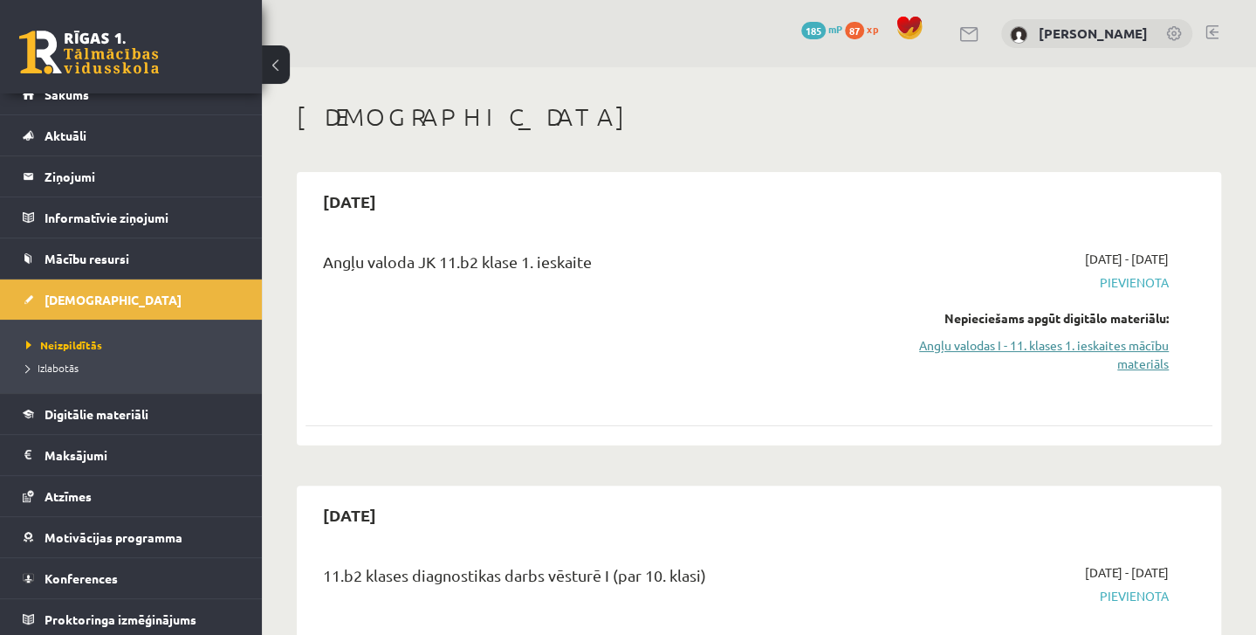
click at [1115, 348] on link "Angļu valodas I - 11. klases 1. ieskaites mācību materiāls" at bounding box center [1036, 354] width 265 height 37
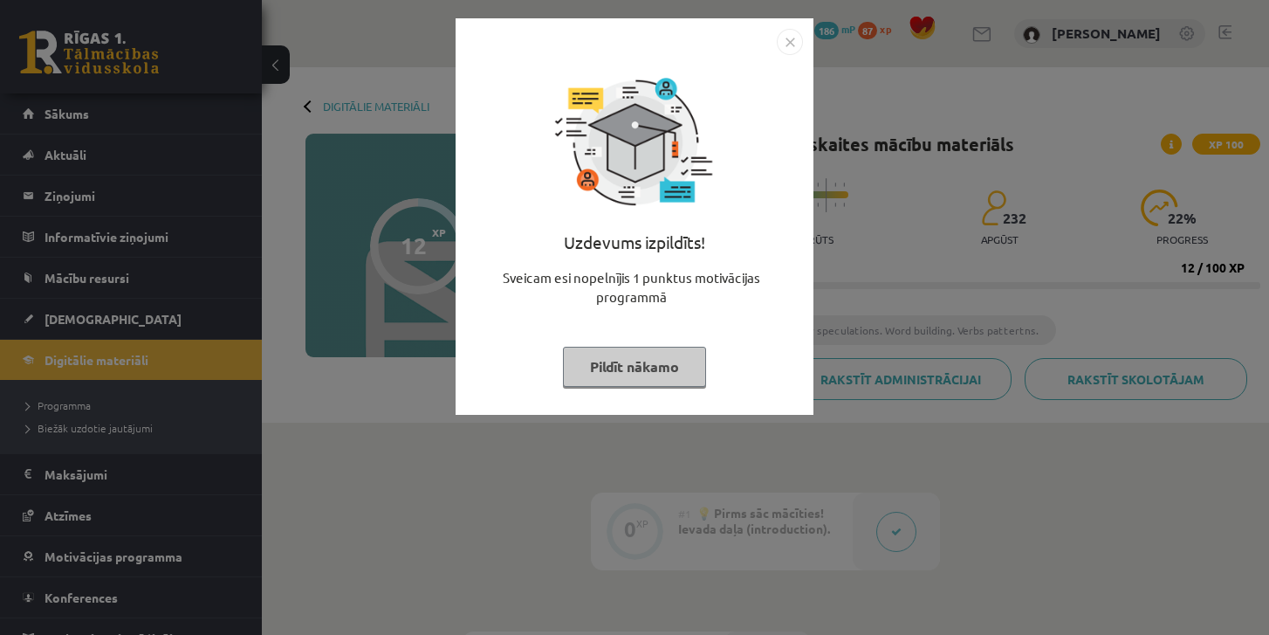
click at [665, 376] on button "Pildīt nākamo" at bounding box center [634, 367] width 143 height 40
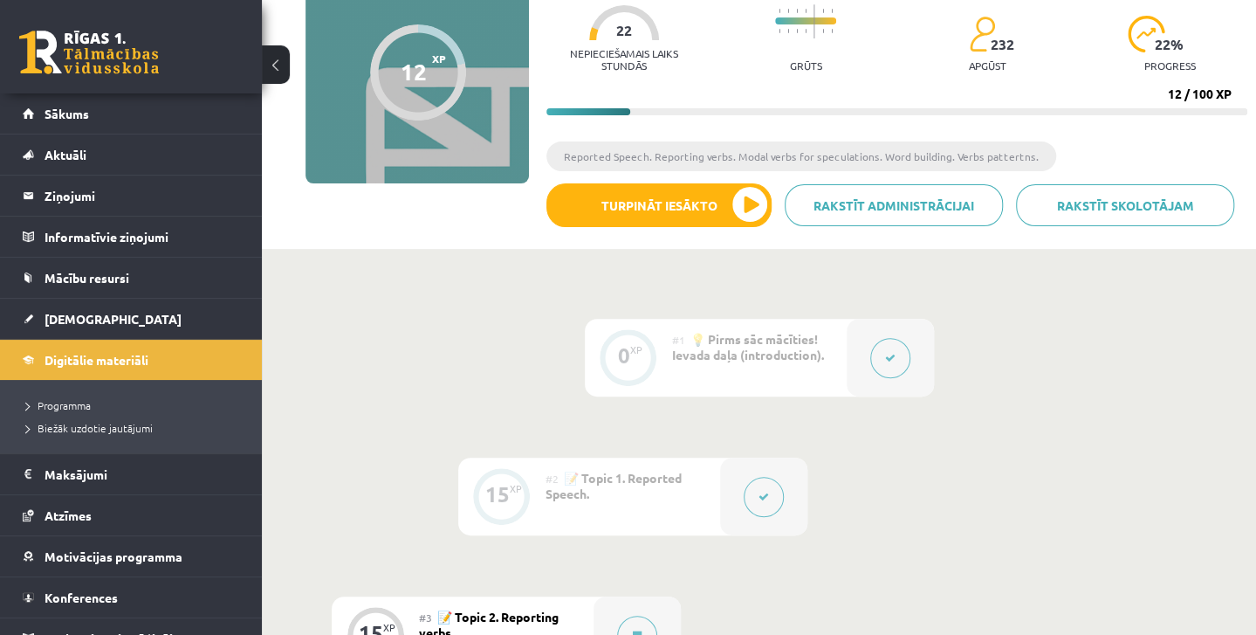
scroll to position [175, 0]
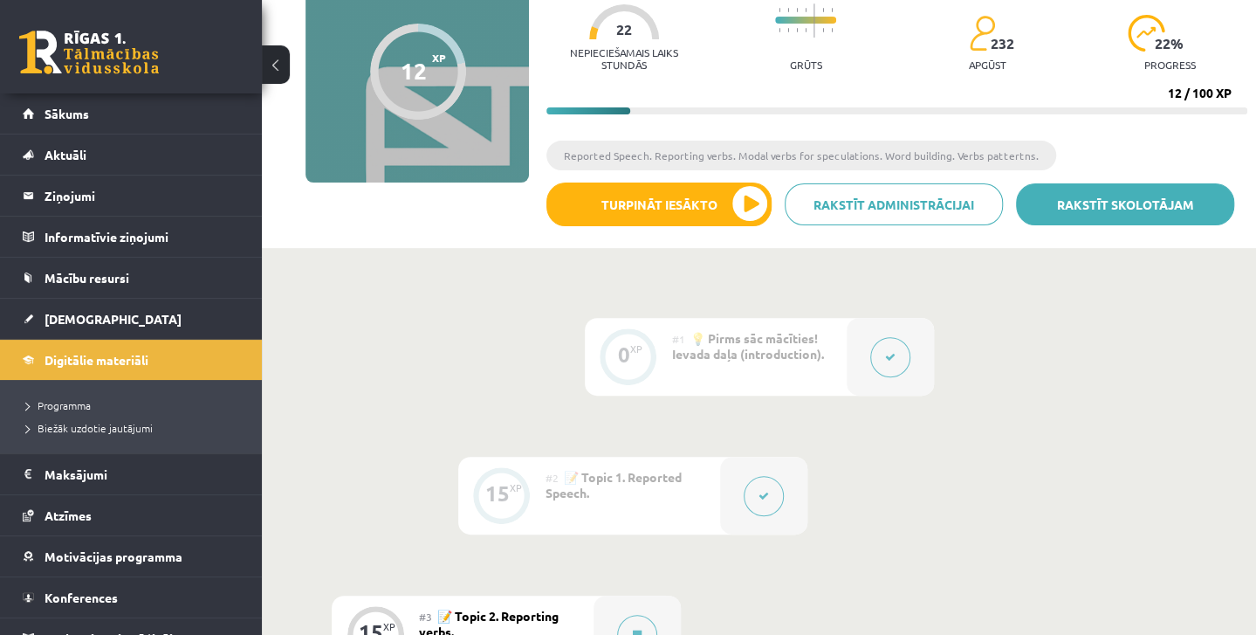
click at [1100, 216] on link "Rakstīt skolotājam" at bounding box center [1125, 204] width 218 height 42
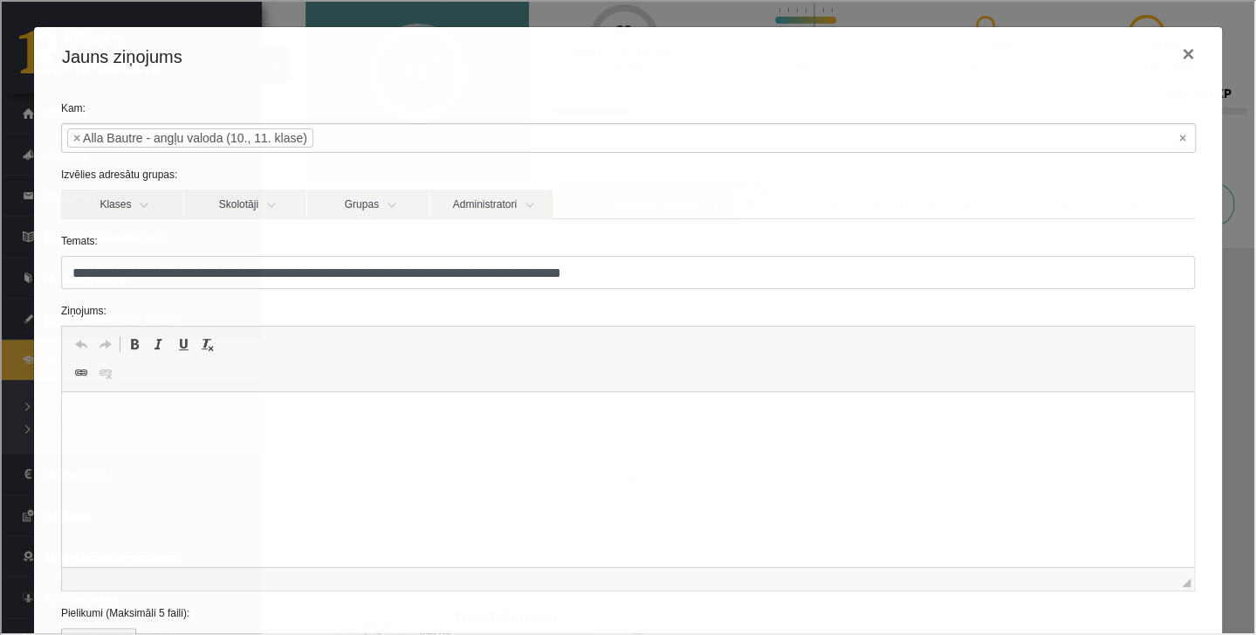
scroll to position [0, 0]
click at [197, 404] on html at bounding box center [627, 418] width 1132 height 53
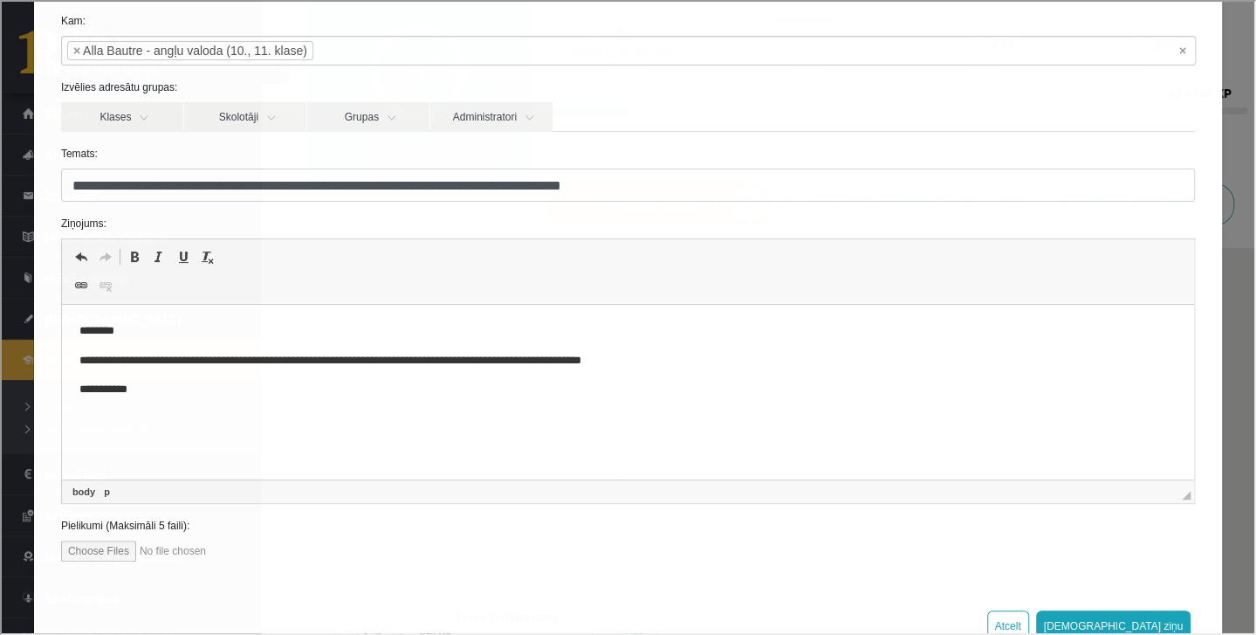
scroll to position [140, 0]
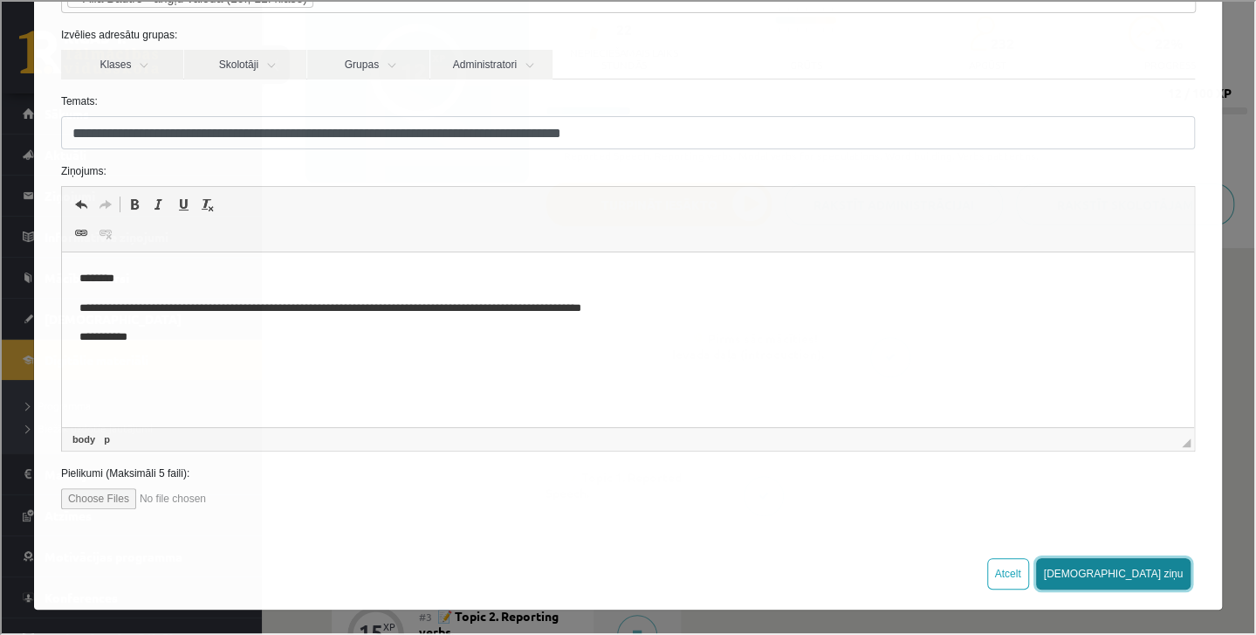
click at [1137, 574] on button "[DEMOGRAPHIC_DATA] ziņu" at bounding box center [1111, 571] width 155 height 31
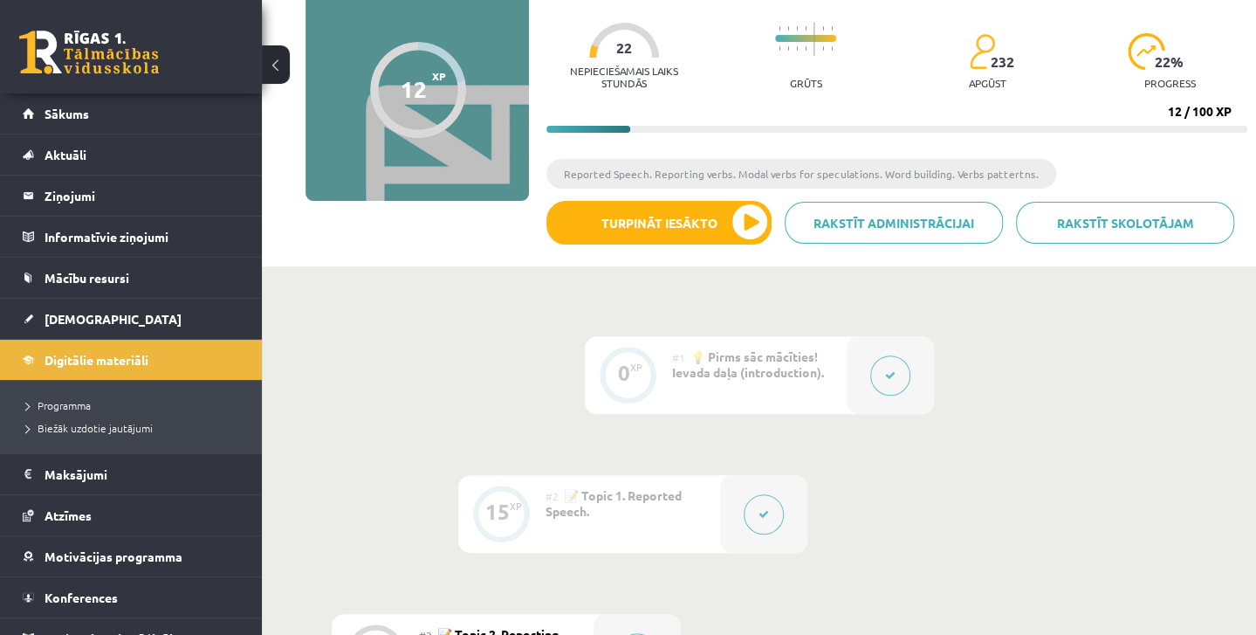
scroll to position [41, 0]
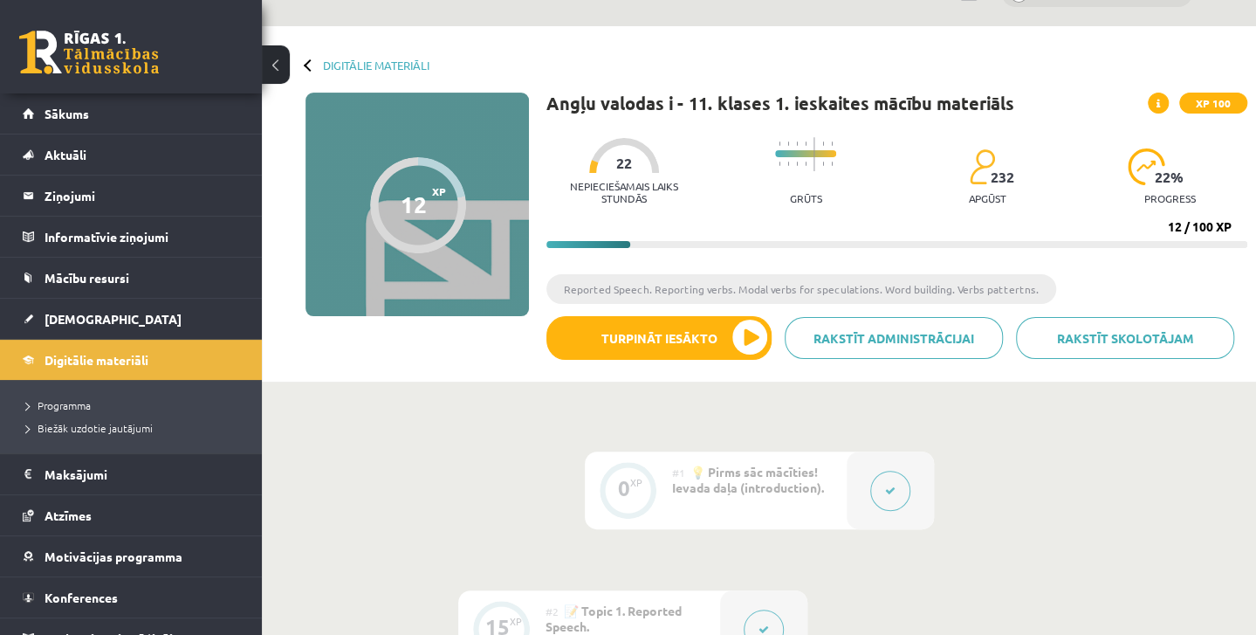
click at [708, 491] on span "💡 Pirms sāc mācīties! Ievada daļa (introduction)." at bounding box center [748, 479] width 152 height 31
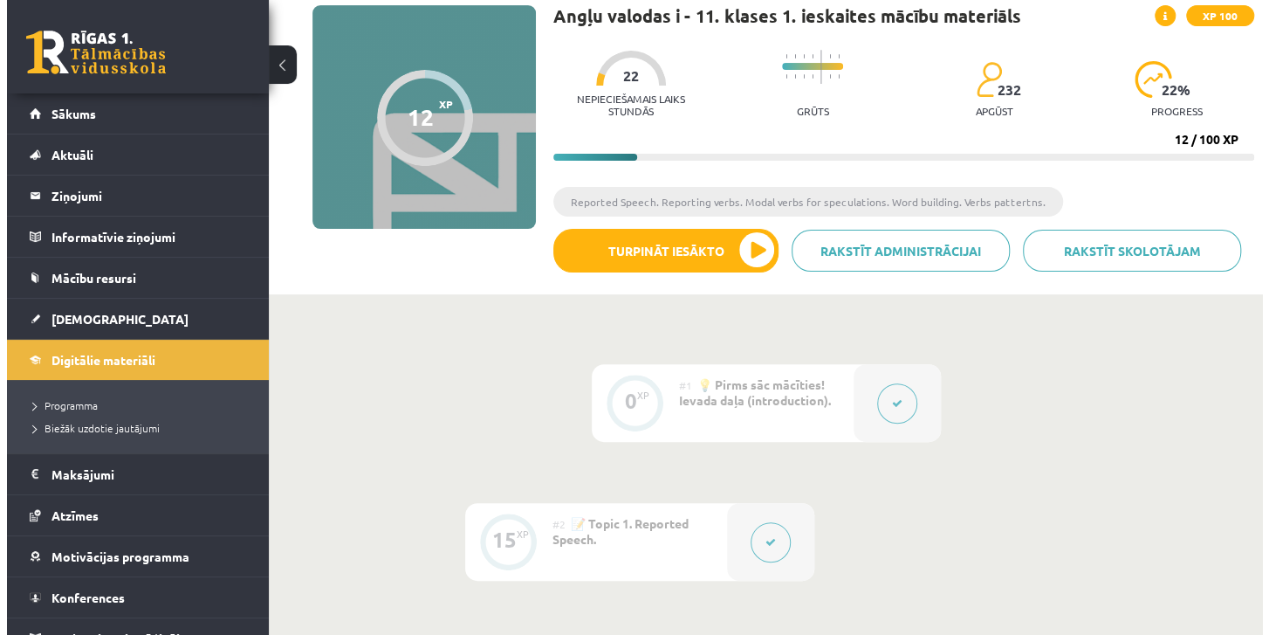
scroll to position [303, 0]
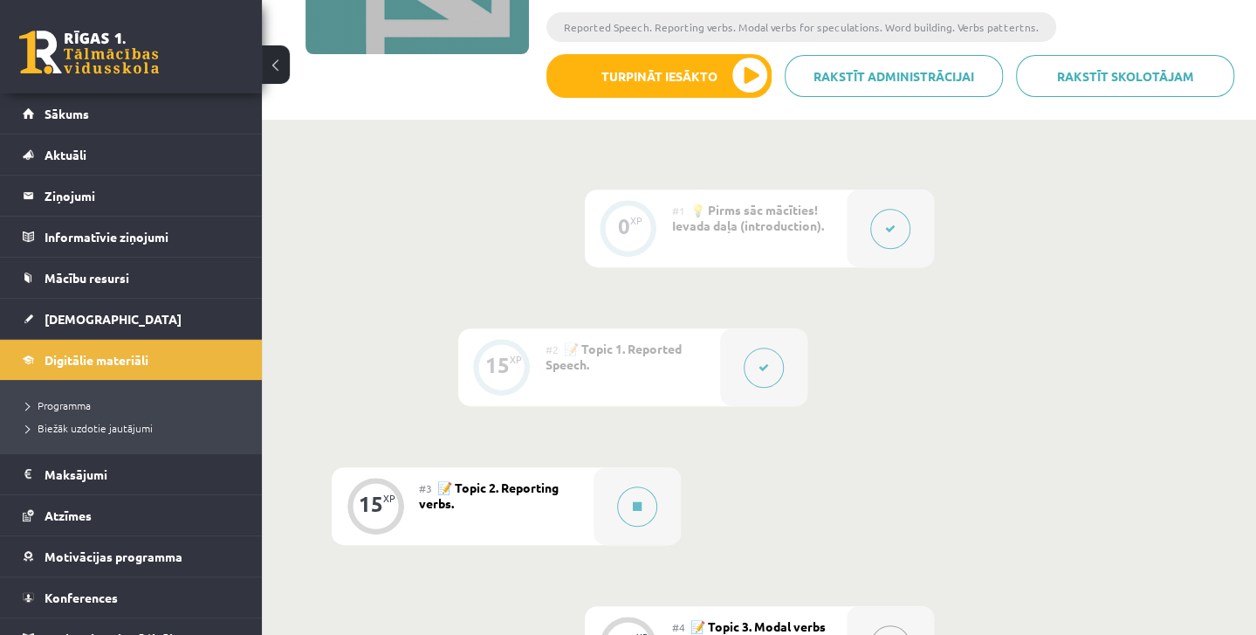
click at [508, 501] on div "#3 📝 Topic 2. Reporting verbs." at bounding box center [506, 506] width 175 height 78
click at [634, 509] on icon at bounding box center [637, 506] width 9 height 10
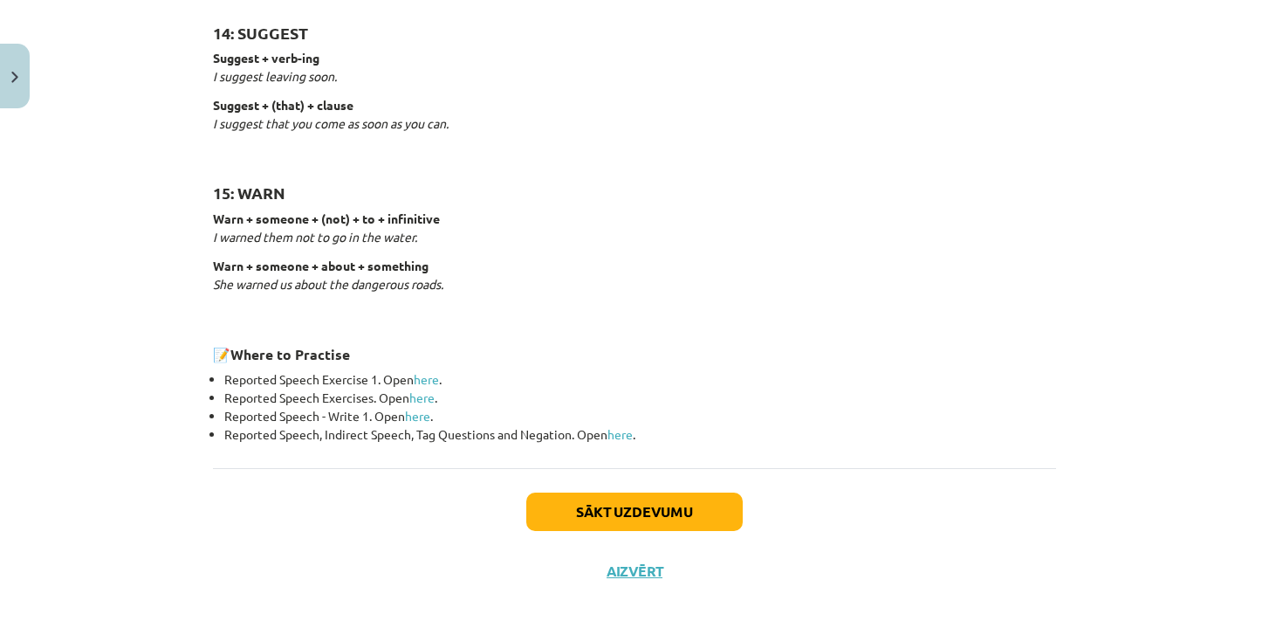
scroll to position [2733, 0]
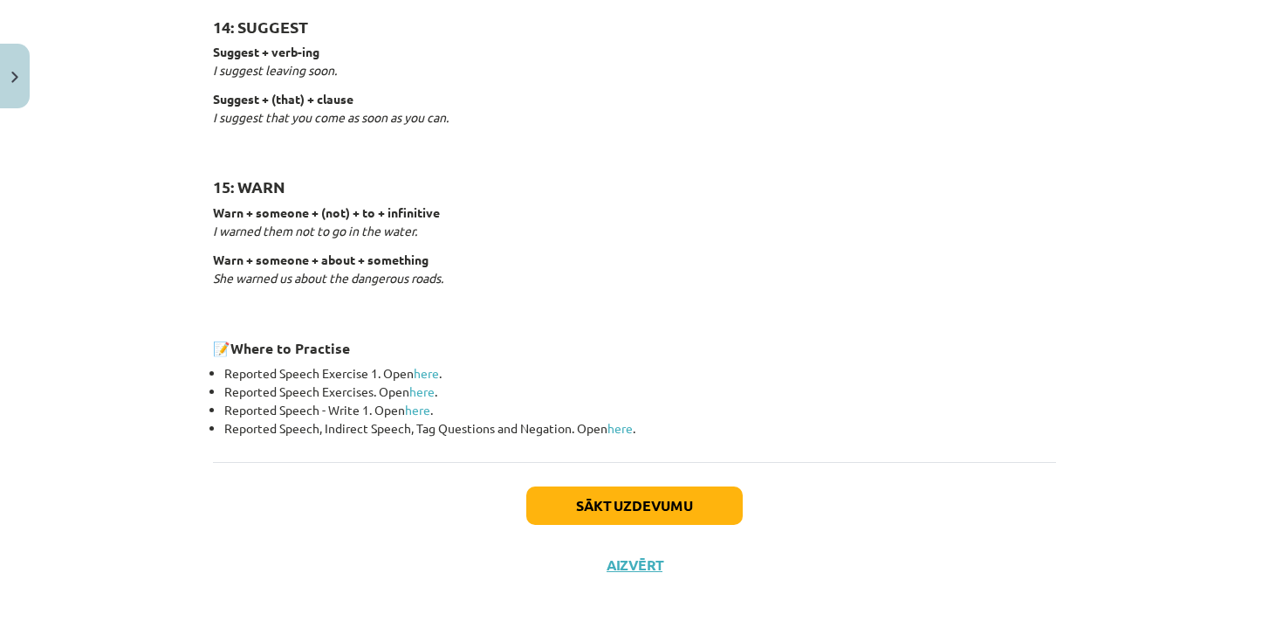
drag, startPoint x: 542, startPoint y: 350, endPoint x: 768, endPoint y: 427, distance: 238.8
copy div "Reporting verbs 1: SAY say + (that) + clause She said (that) she had already ea…"
click at [213, 479] on div "Sākt uzdevumu Aizvērt" at bounding box center [634, 523] width 843 height 122
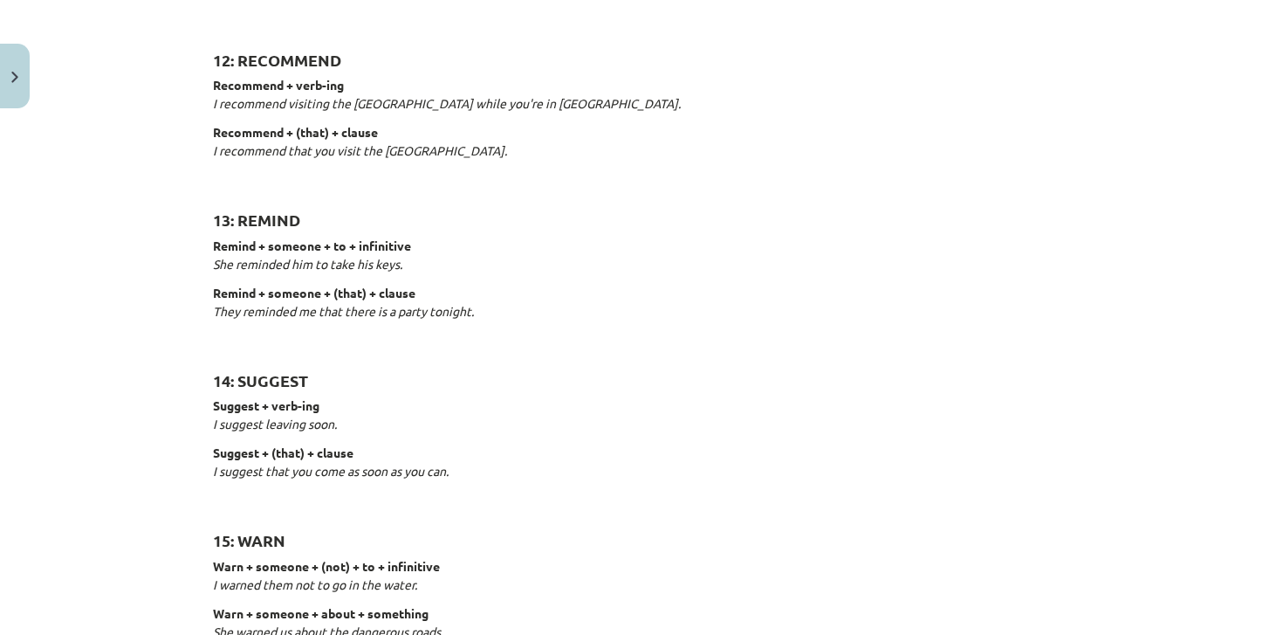
scroll to position [2471, 0]
